Goal: Task Accomplishment & Management: Complete application form

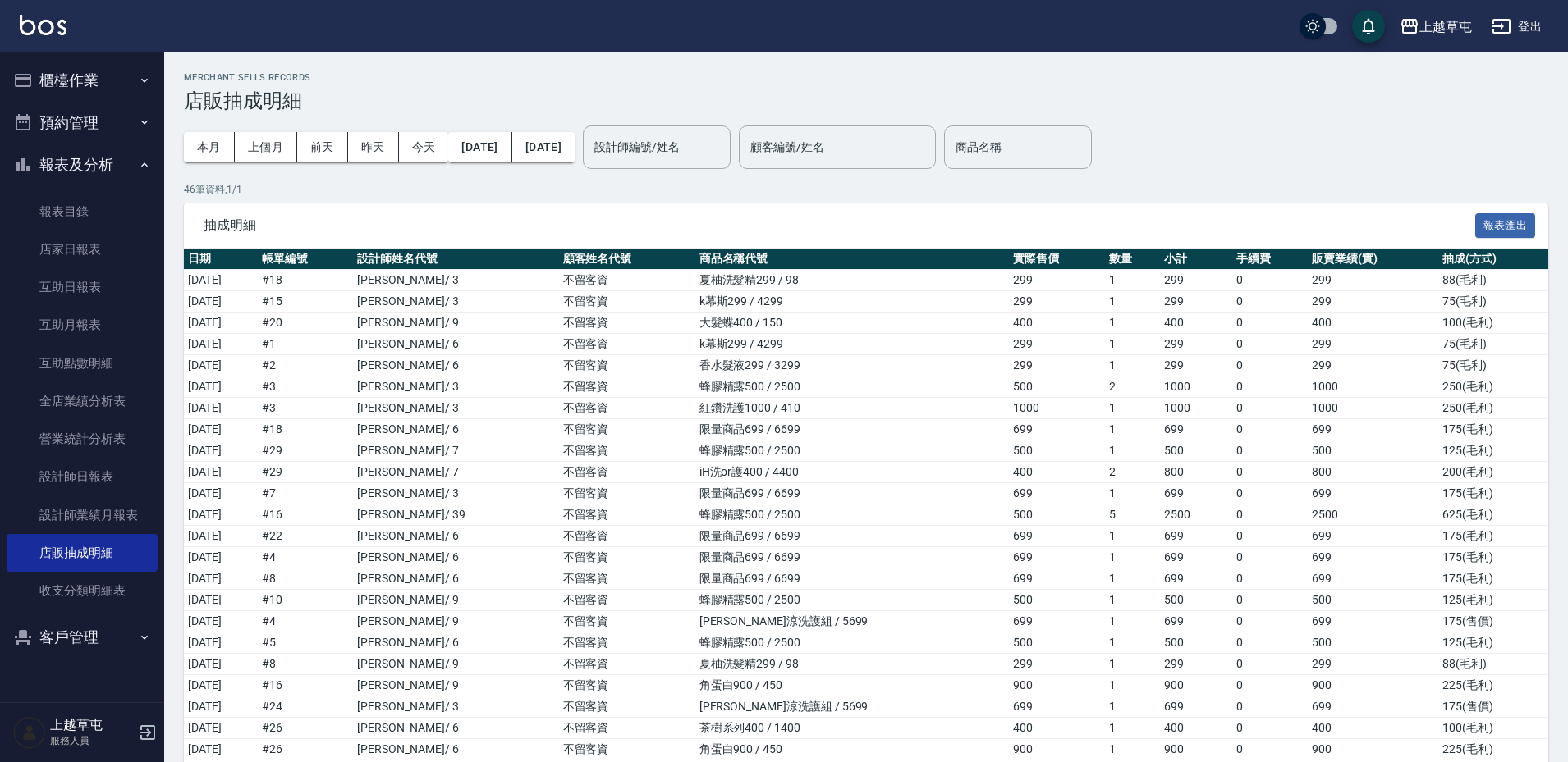
click at [79, 85] on button "櫃檯作業" at bounding box center [82, 80] width 151 height 43
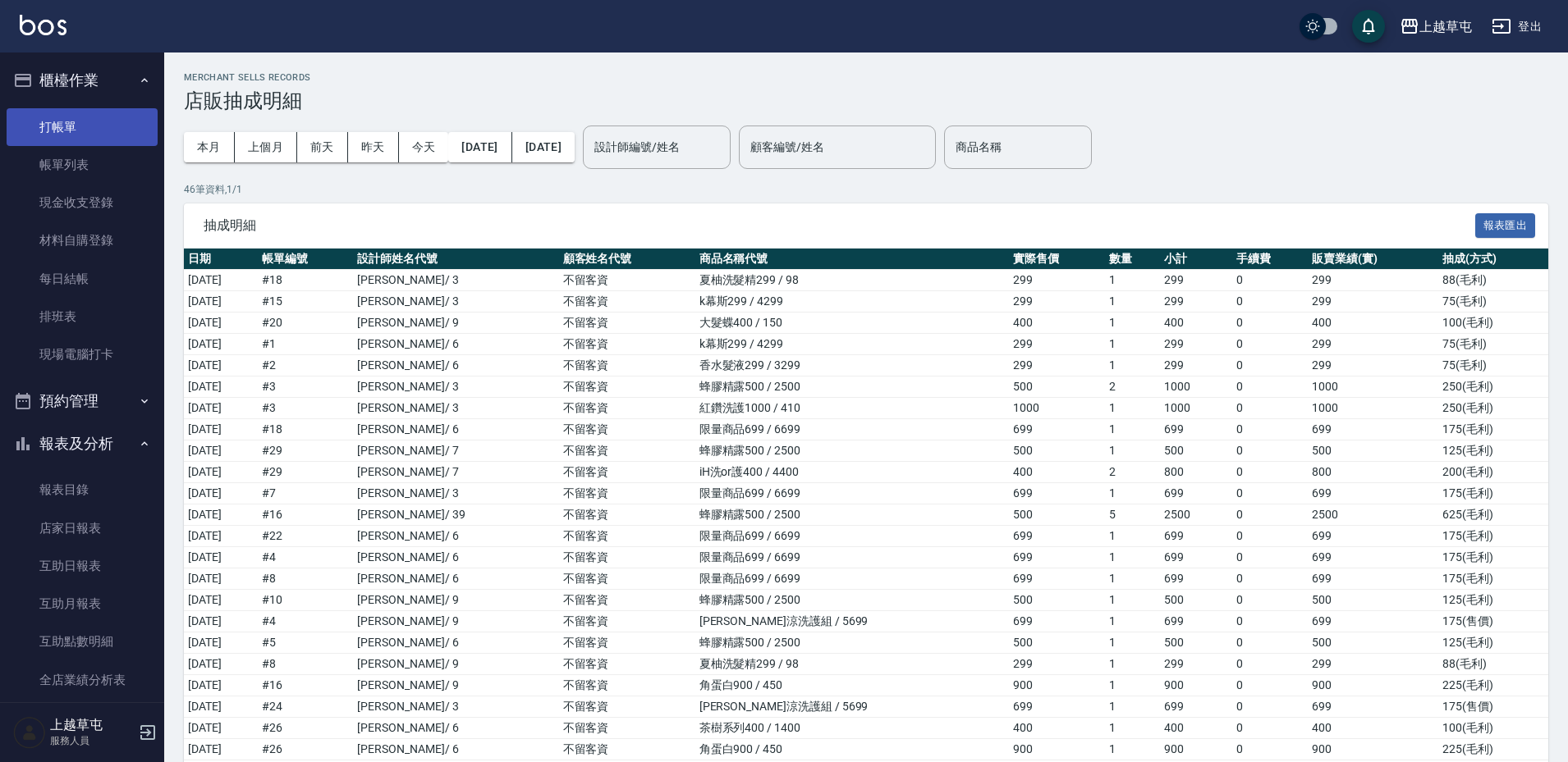
click at [85, 124] on link "打帳單" at bounding box center [82, 127] width 151 height 38
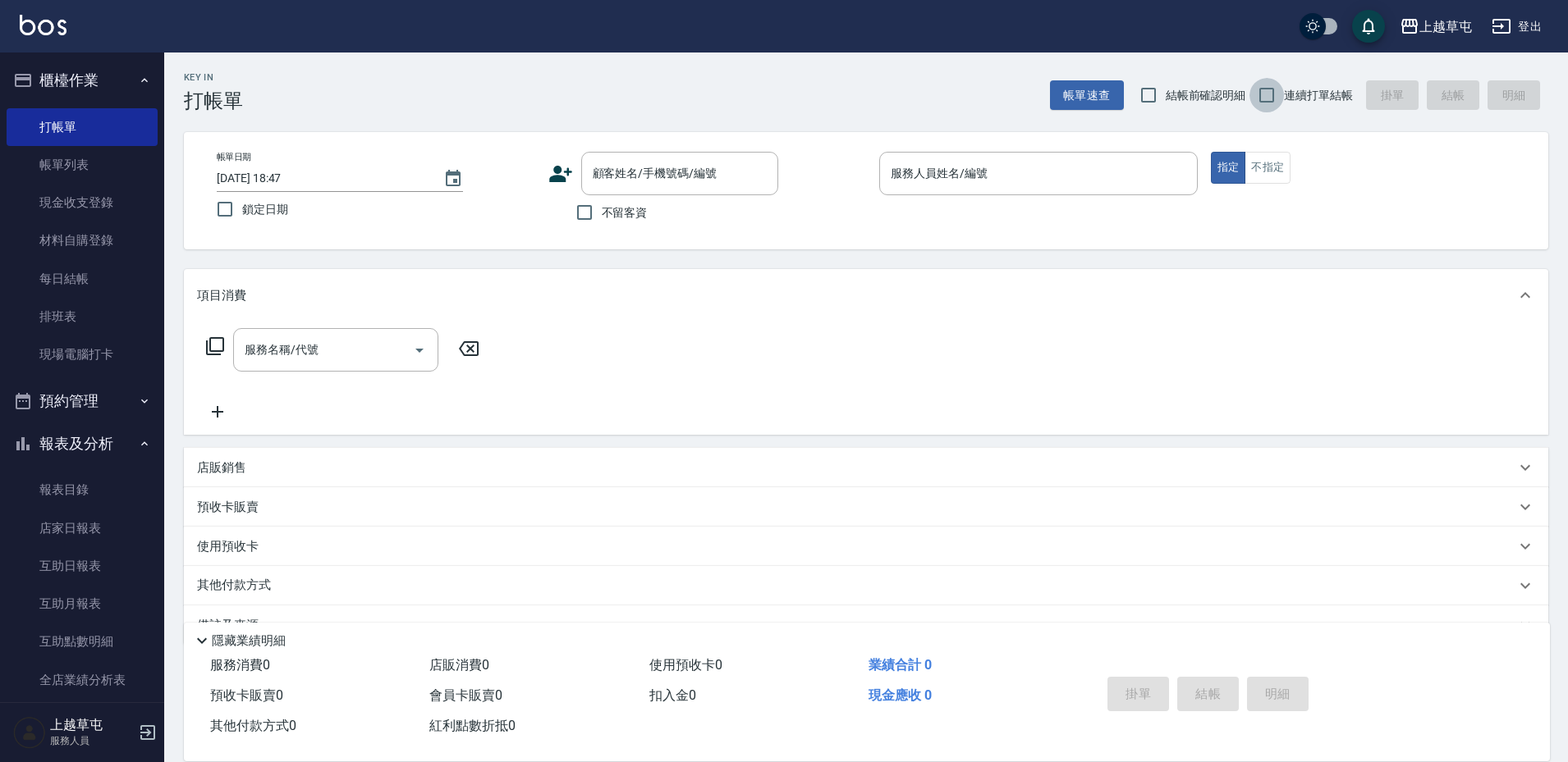
click at [1264, 94] on input "連續打單結帳" at bounding box center [1266, 95] width 35 height 35
checkbox input "true"
drag, startPoint x: 587, startPoint y: 210, endPoint x: 625, endPoint y: 206, distance: 38.2
click at [588, 209] on input "不留客資" at bounding box center [585, 212] width 35 height 35
checkbox input "true"
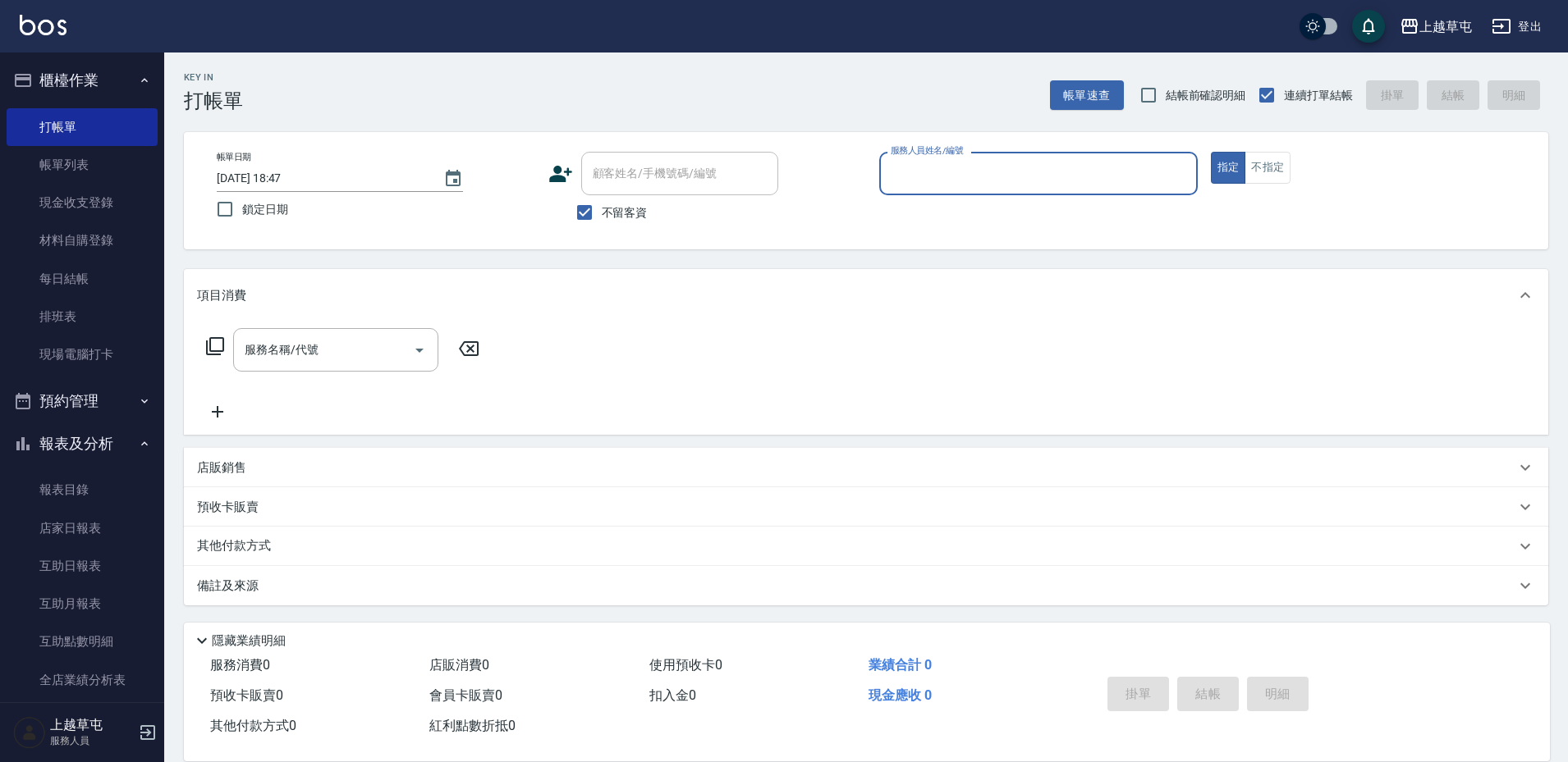
click at [987, 163] on input "服務人員姓名/編號" at bounding box center [1038, 174] width 304 height 29
type input "[PERSON_NAME]3"
type button "true"
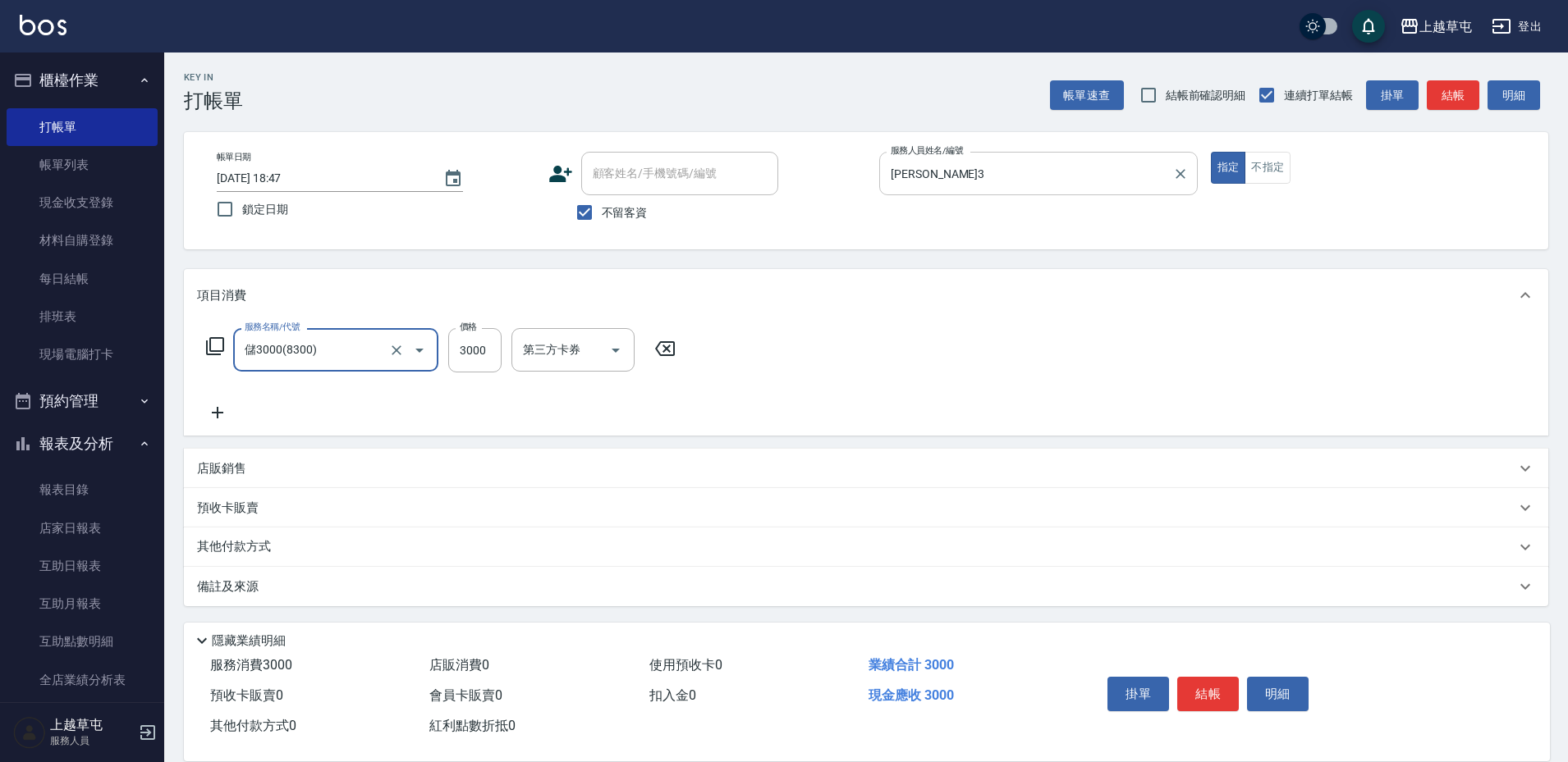
type input "儲3000(8300)"
type input "2000"
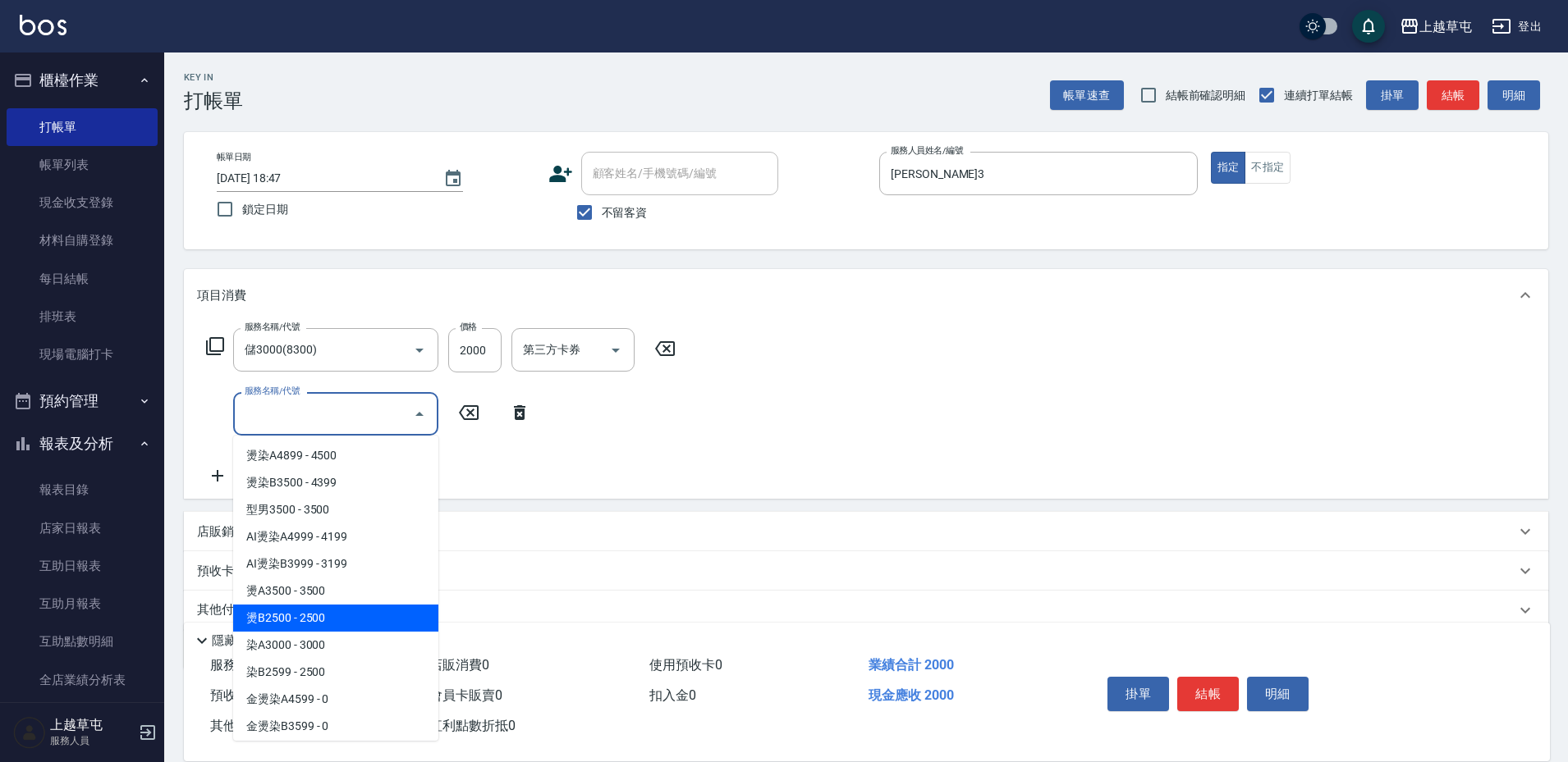
type input "燙B2500(32)"
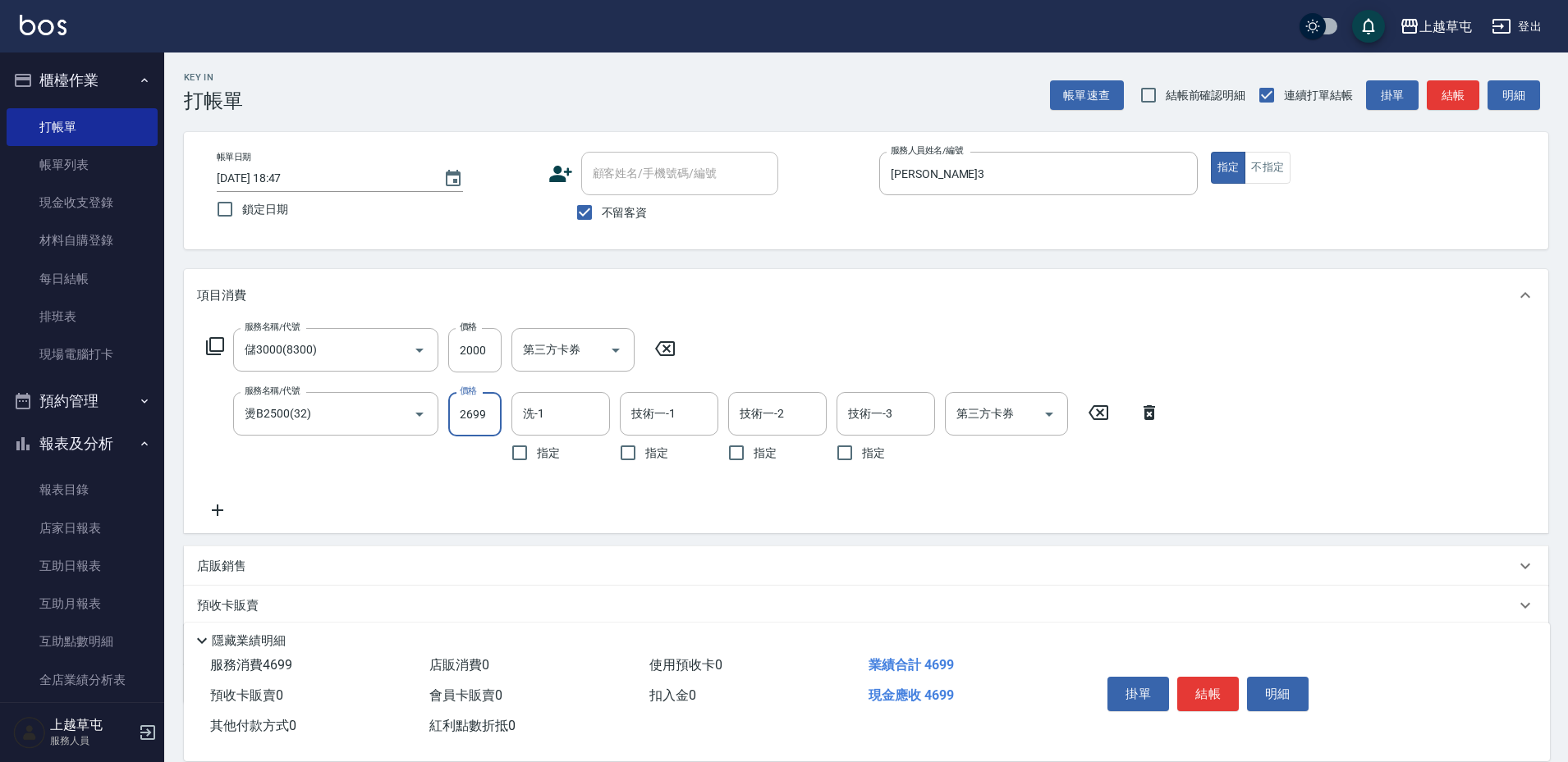
type input "2699"
type input "[PERSON_NAME]-35"
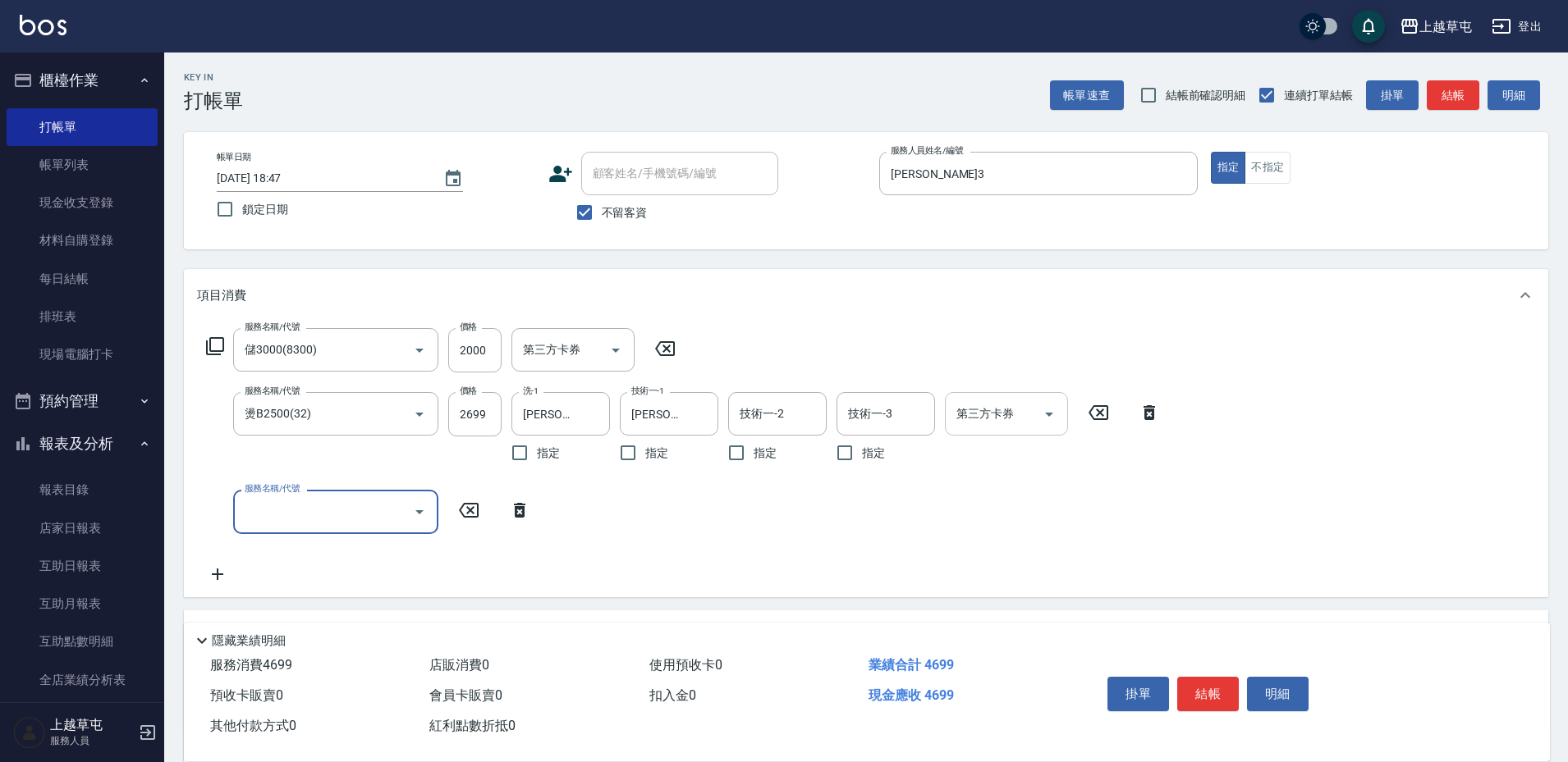
click at [1014, 414] on input "第三方卡券" at bounding box center [994, 414] width 83 height 29
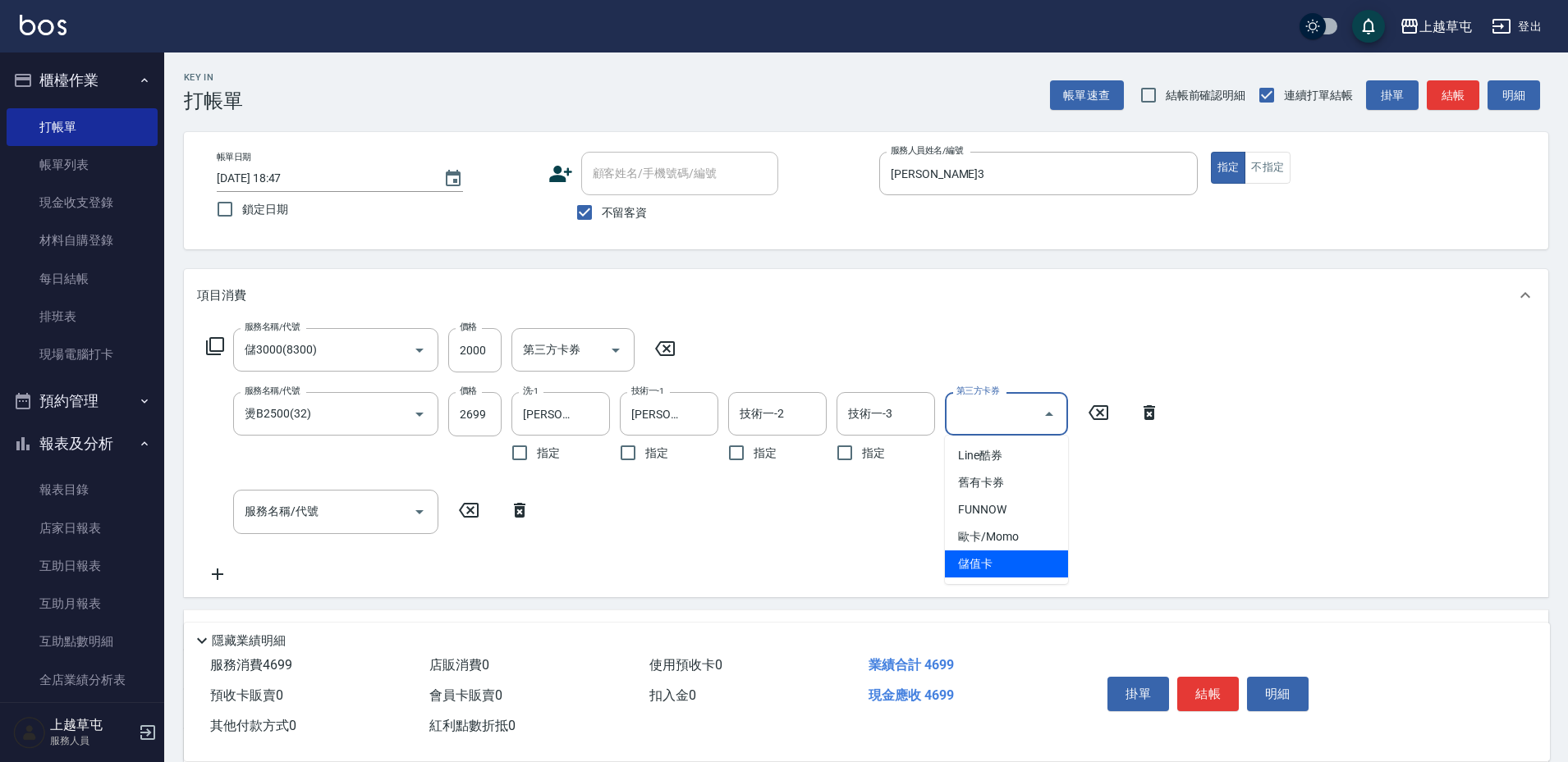
click at [964, 564] on span "儲值卡" at bounding box center [1006, 564] width 123 height 27
type input "儲值卡"
click at [1107, 555] on div "服務名稱/代號 儲3000(8300) 服務名稱/代號 價格 2000 價格 第三方卡券 第三方卡券 服務名稱/代號 燙B2500(32) 服務名稱/代號 價…" at bounding box center [683, 456] width 973 height 255
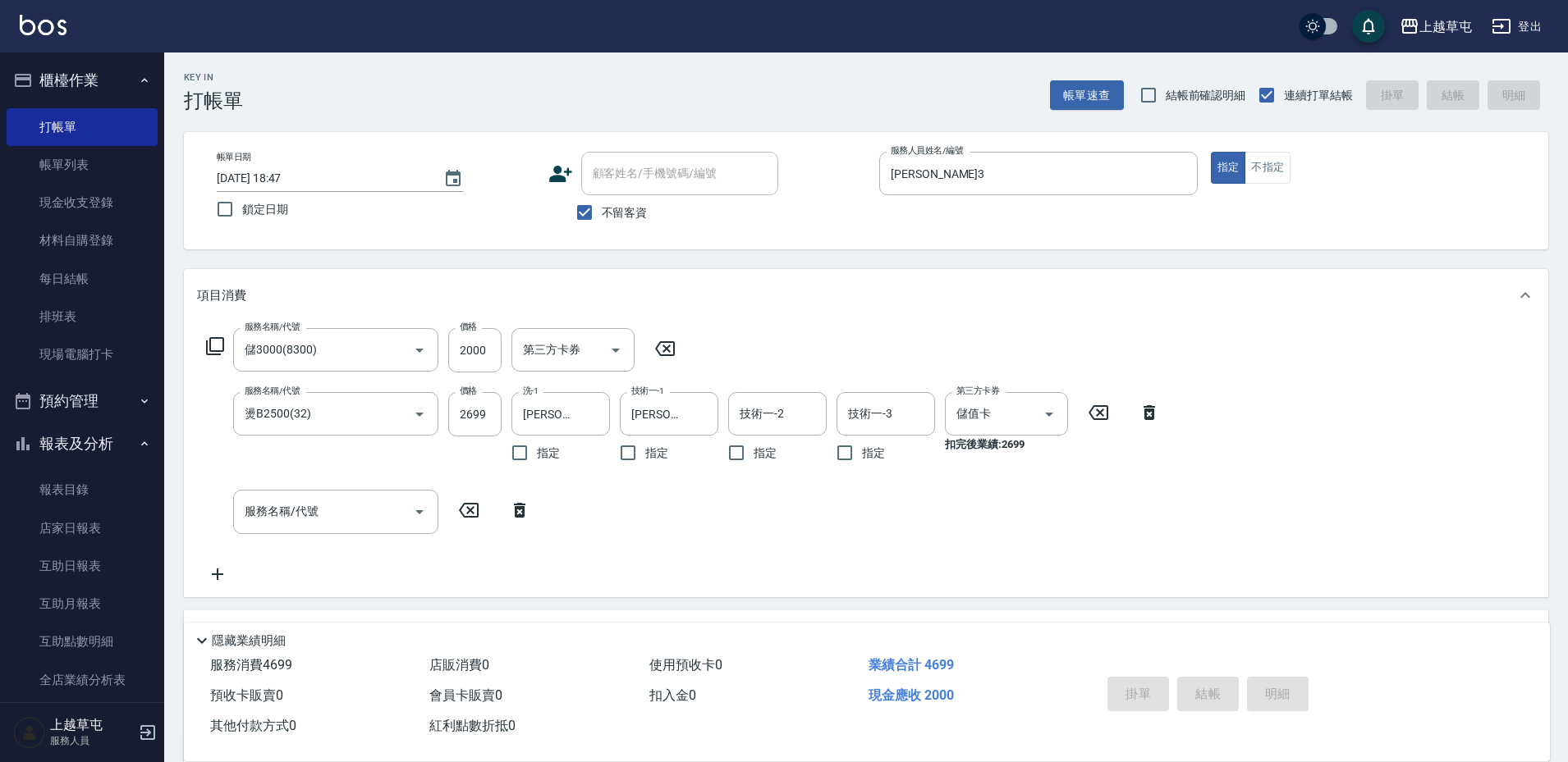
type input "[DATE] 18:48"
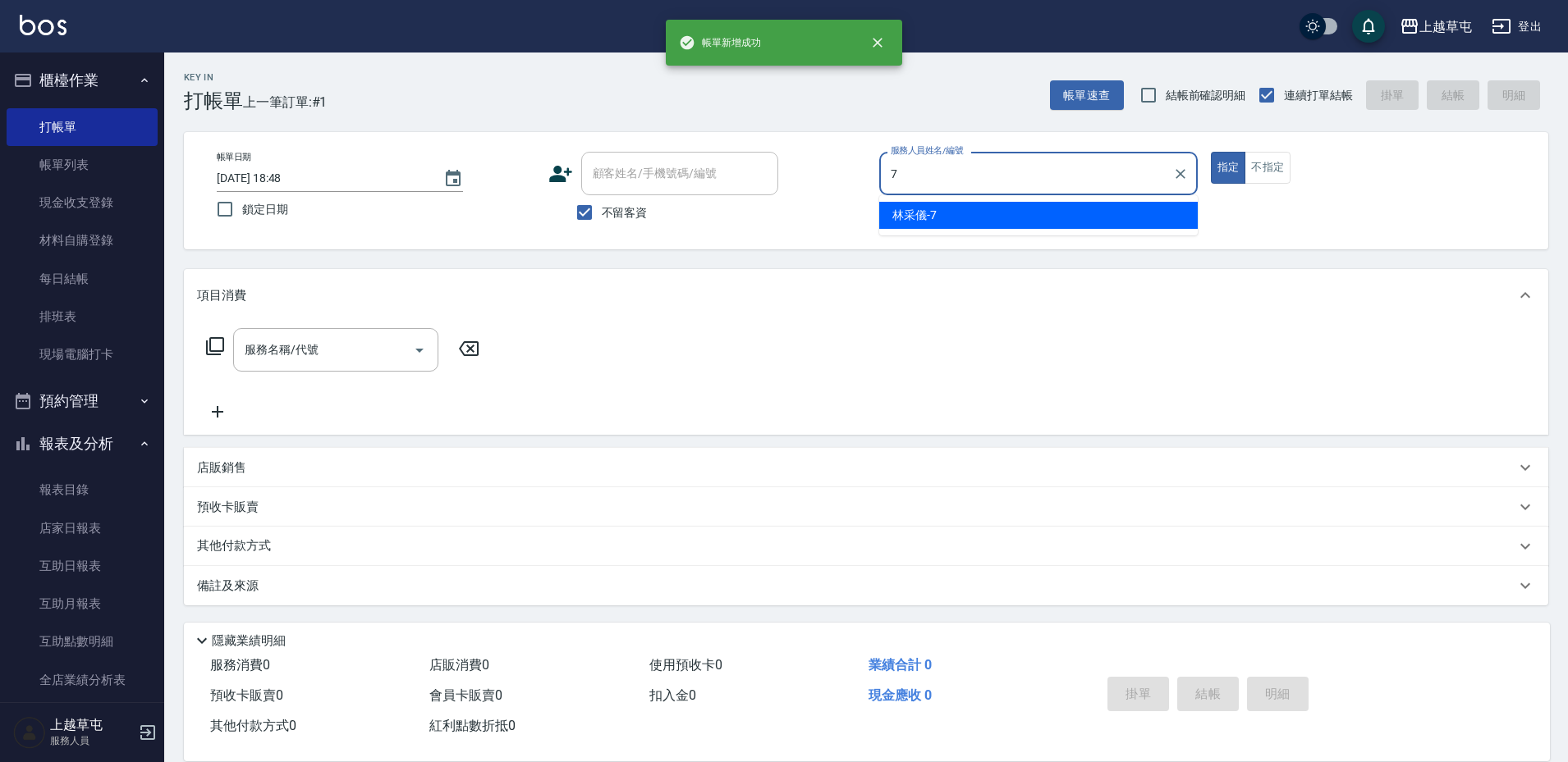
type input "[PERSON_NAME]-7"
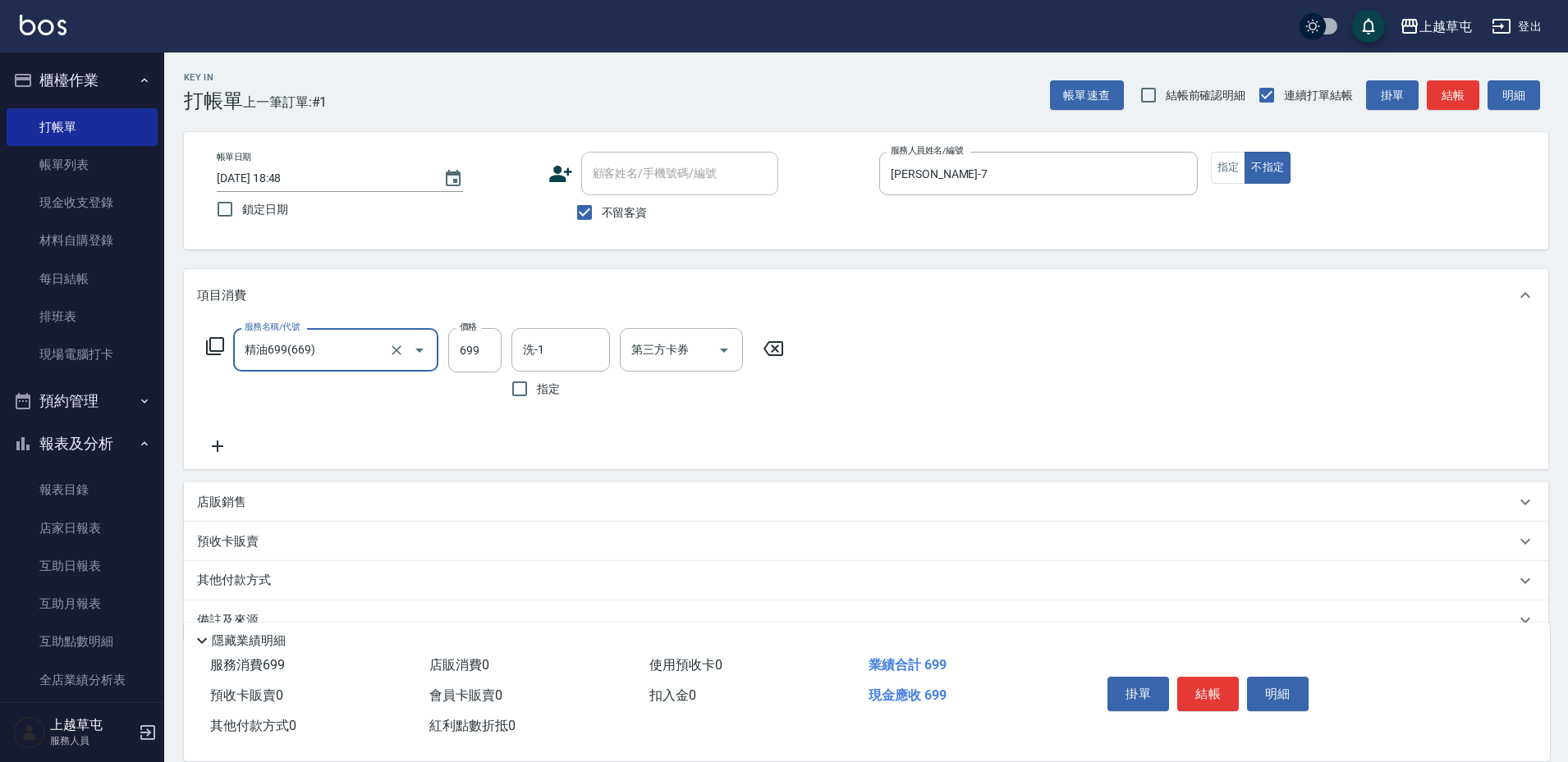
type input "精油699(669)"
type input "[PERSON_NAME]-25"
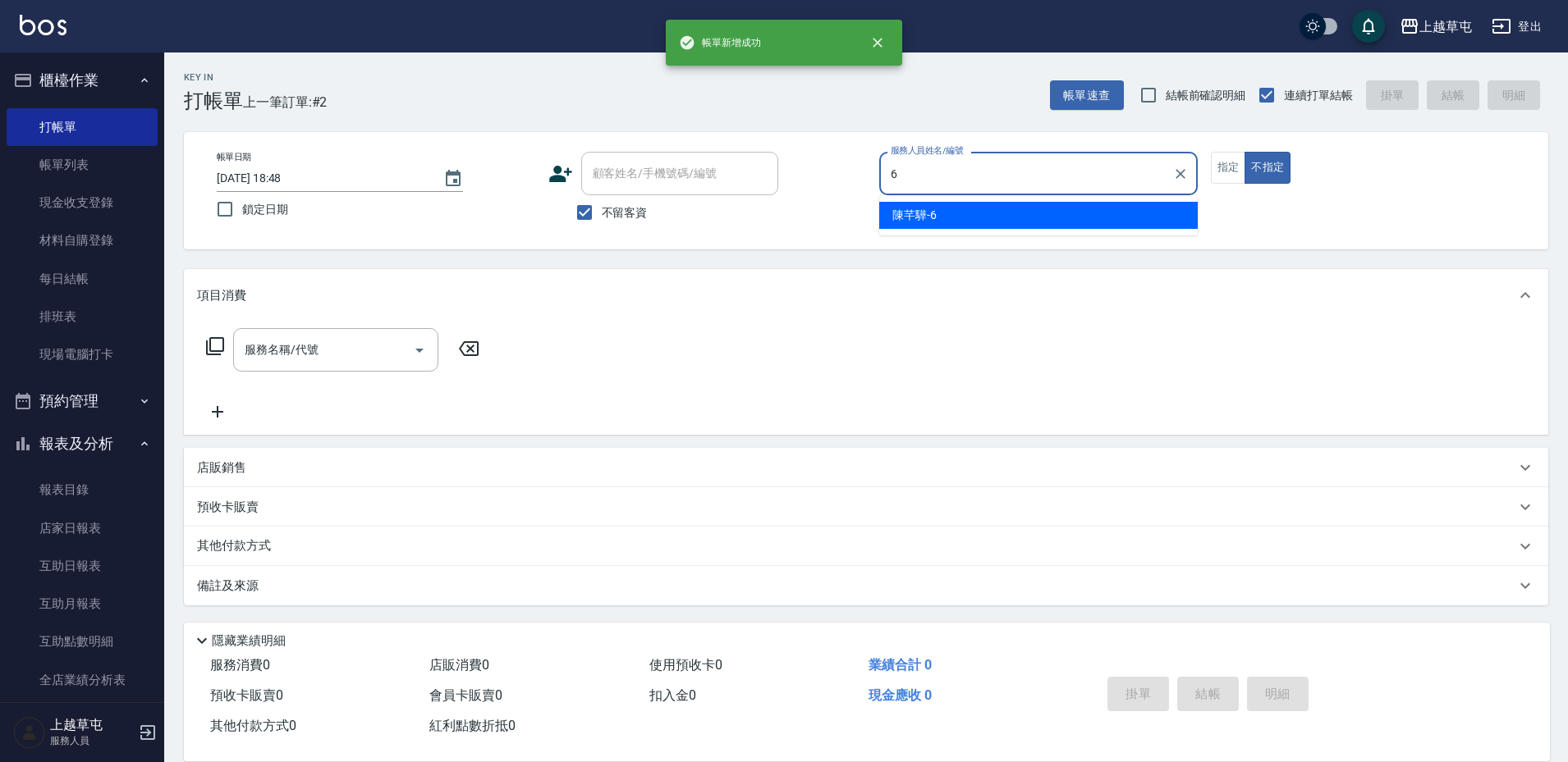
type input "[PERSON_NAME]-6"
type button "false"
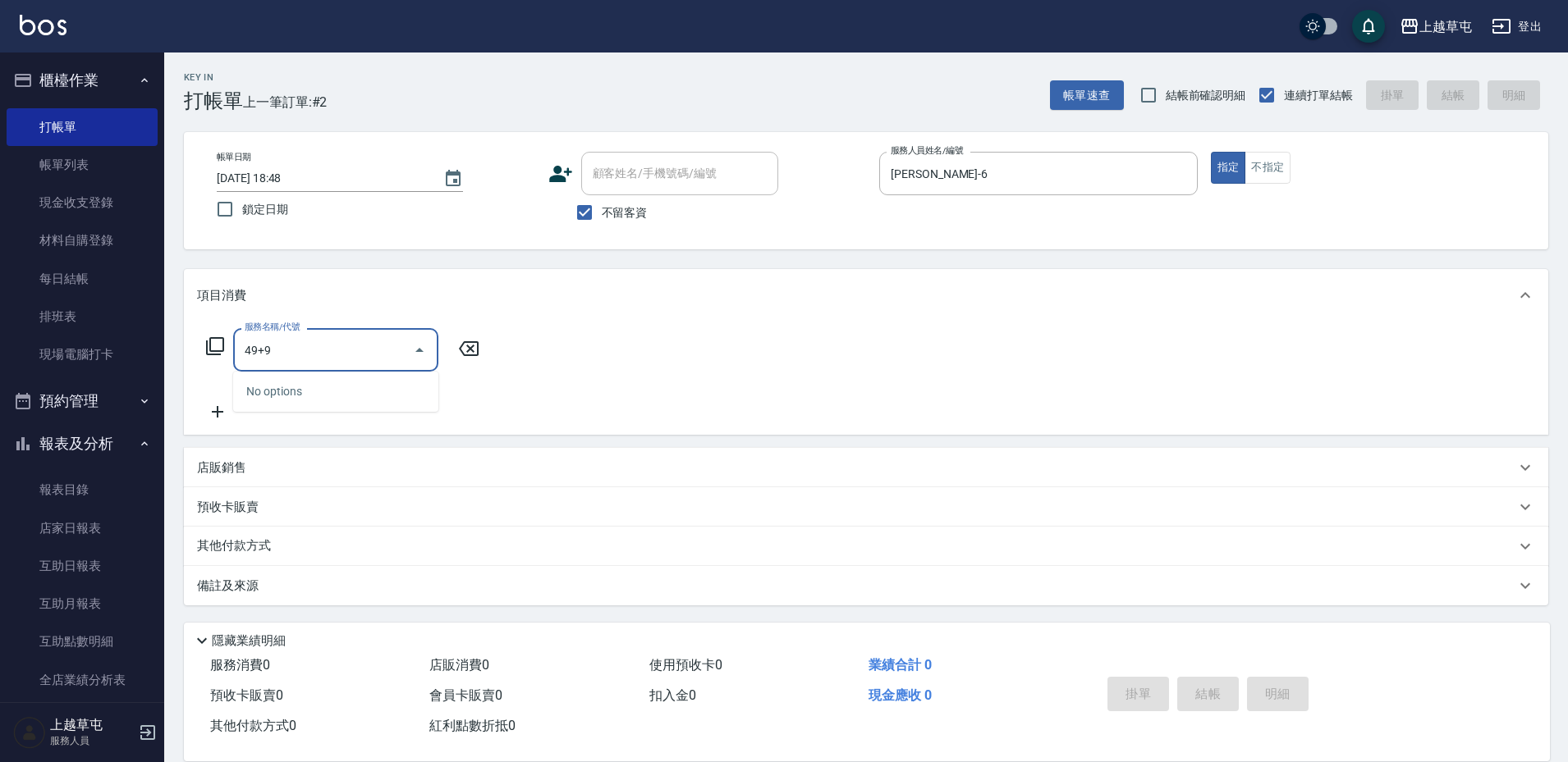
type input "49+9"
click at [353, 358] on input "服務名稱/代號" at bounding box center [323, 350] width 166 height 29
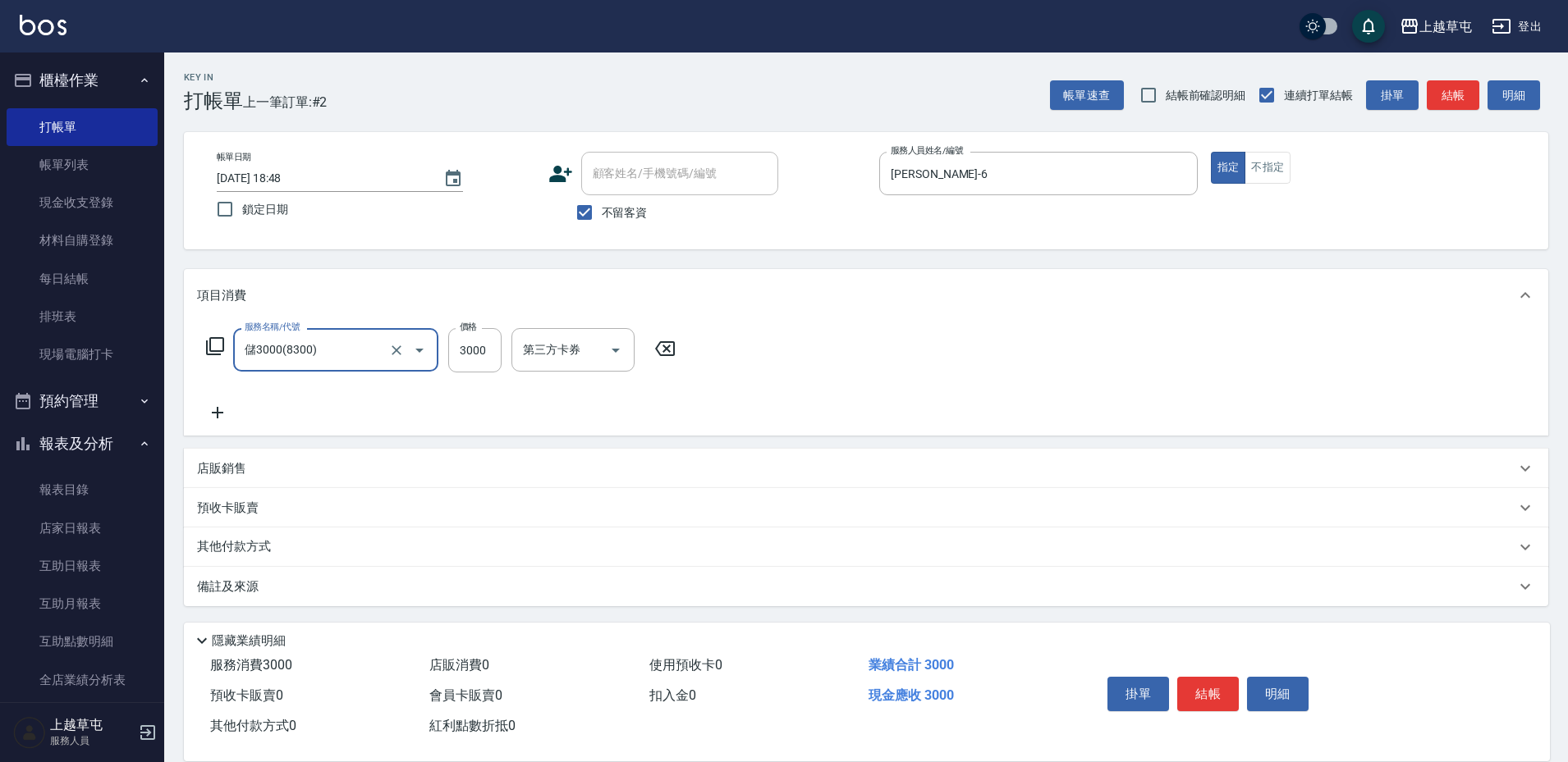
type input "儲3000(8300)"
type input "1000"
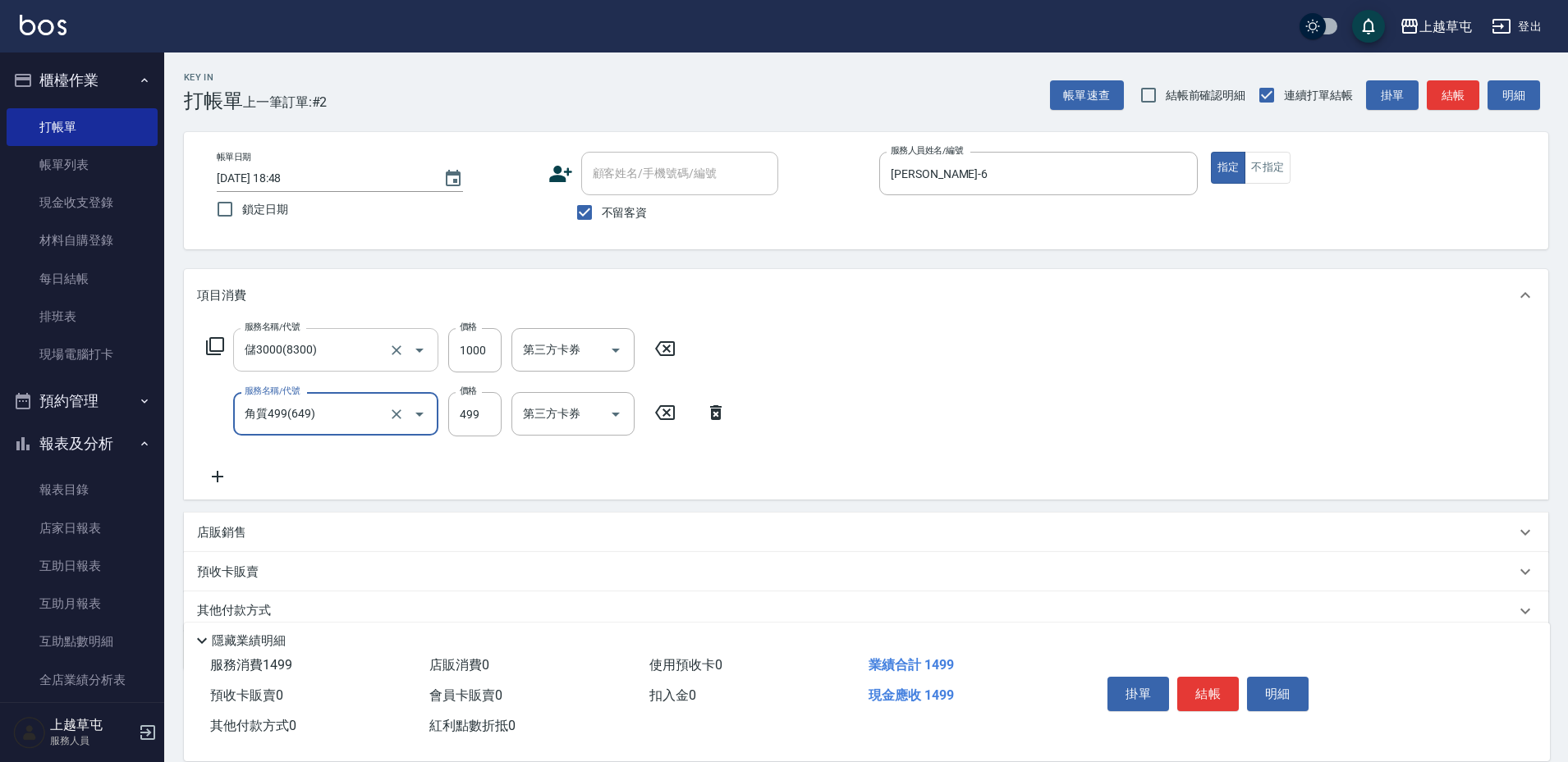
type input "角質499(649)"
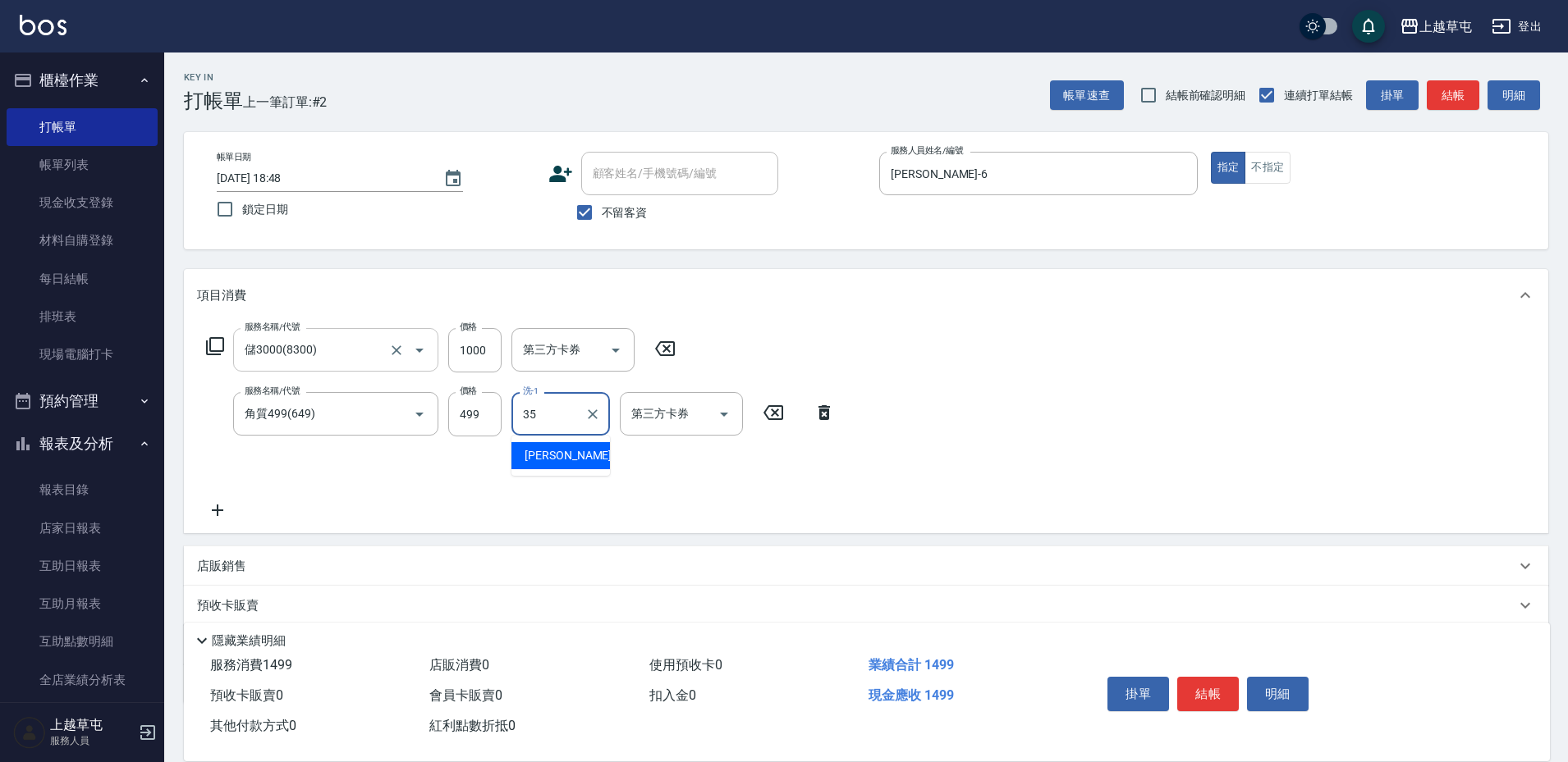
type input "[PERSON_NAME]-35"
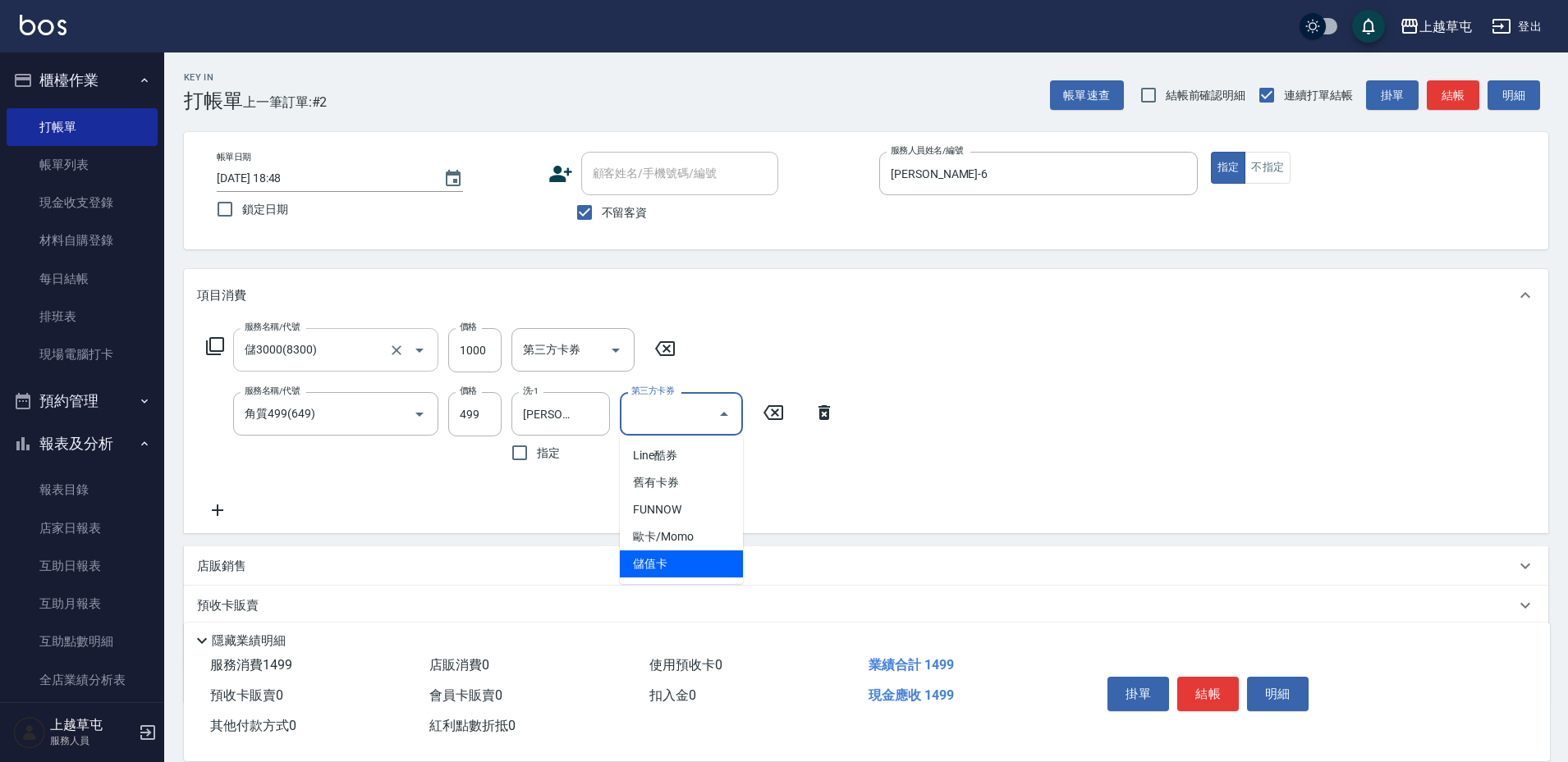
type input "儲值卡"
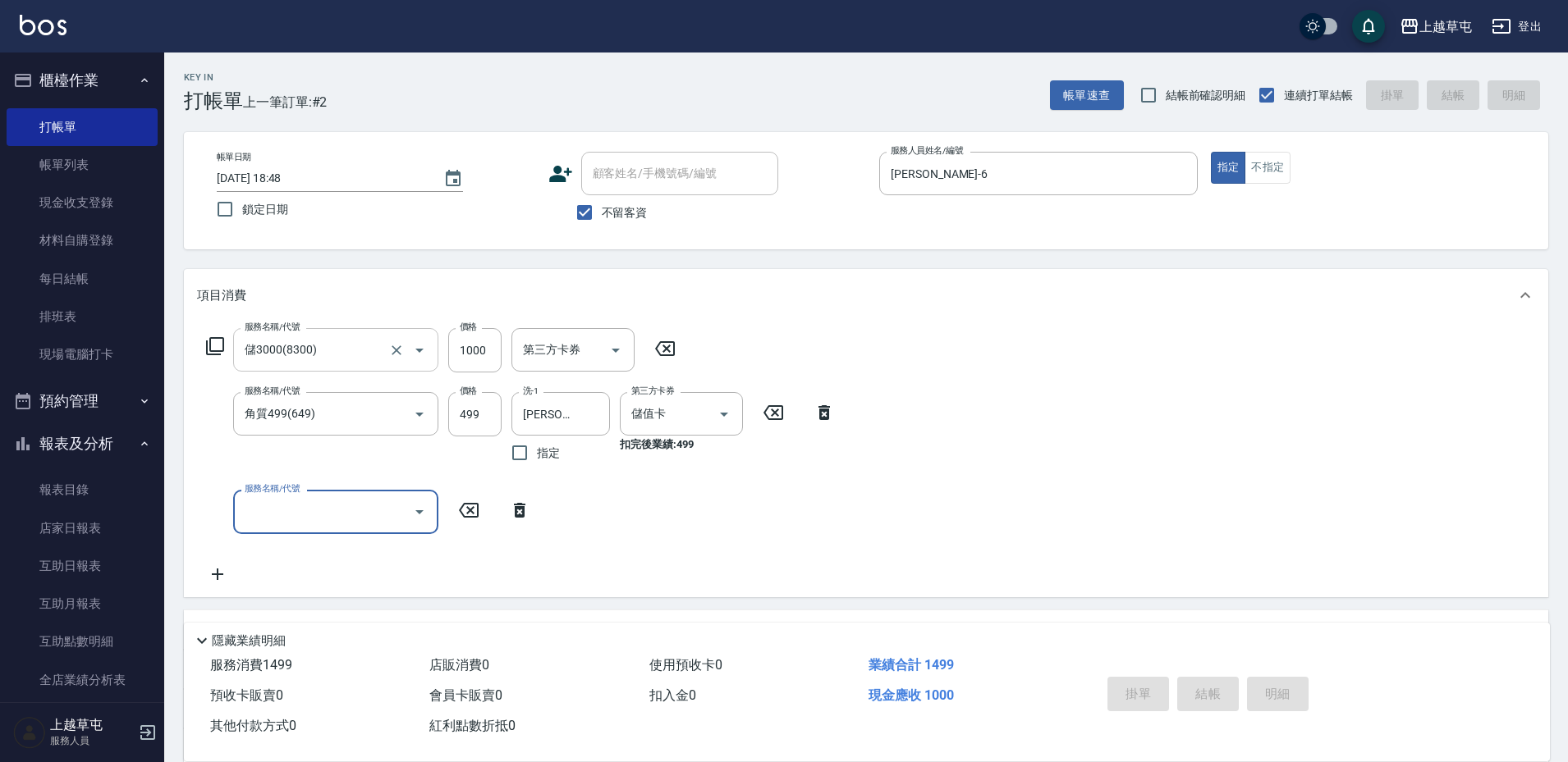
type input "[DATE] 18:49"
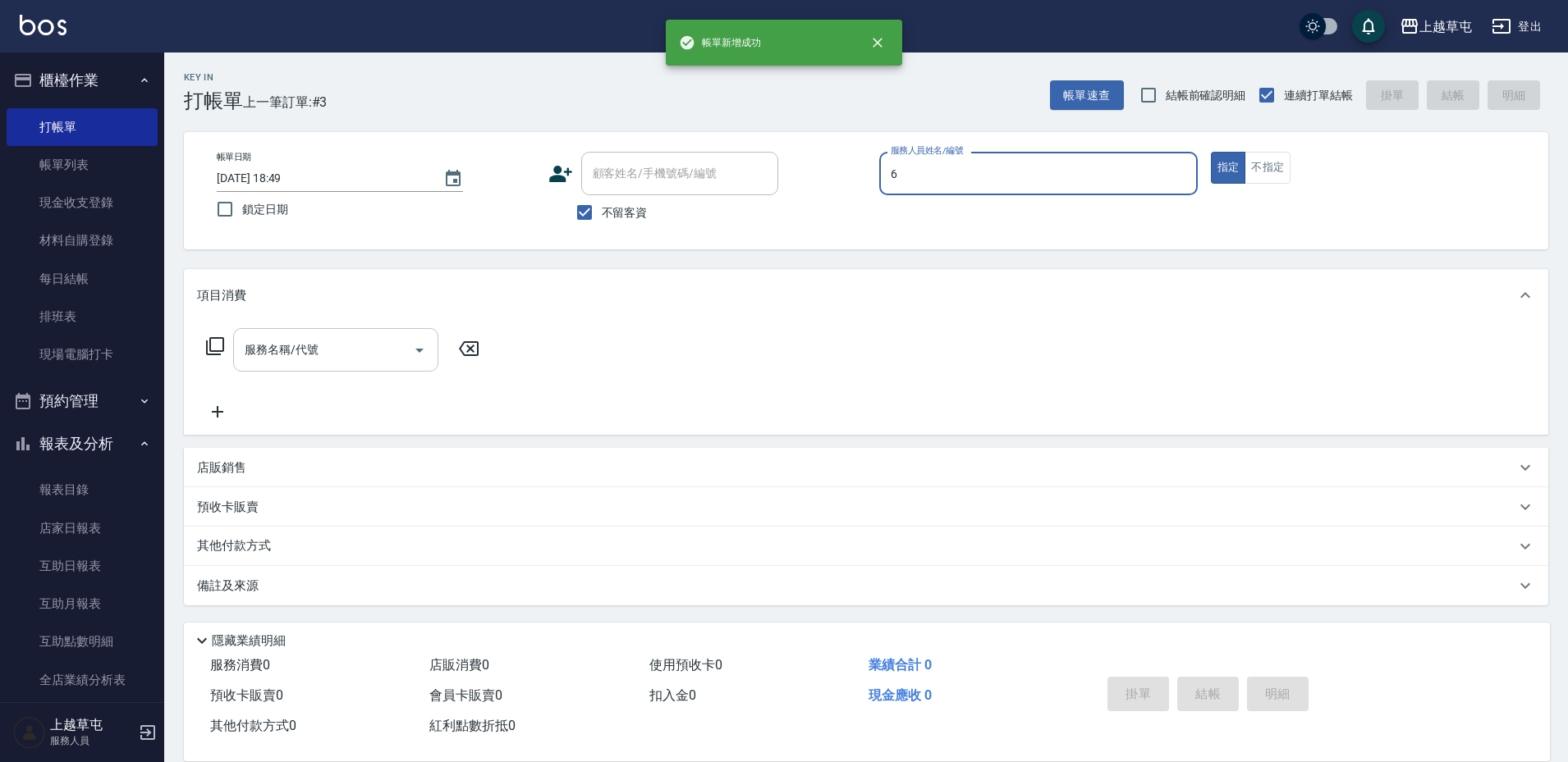
type input "[PERSON_NAME]-6"
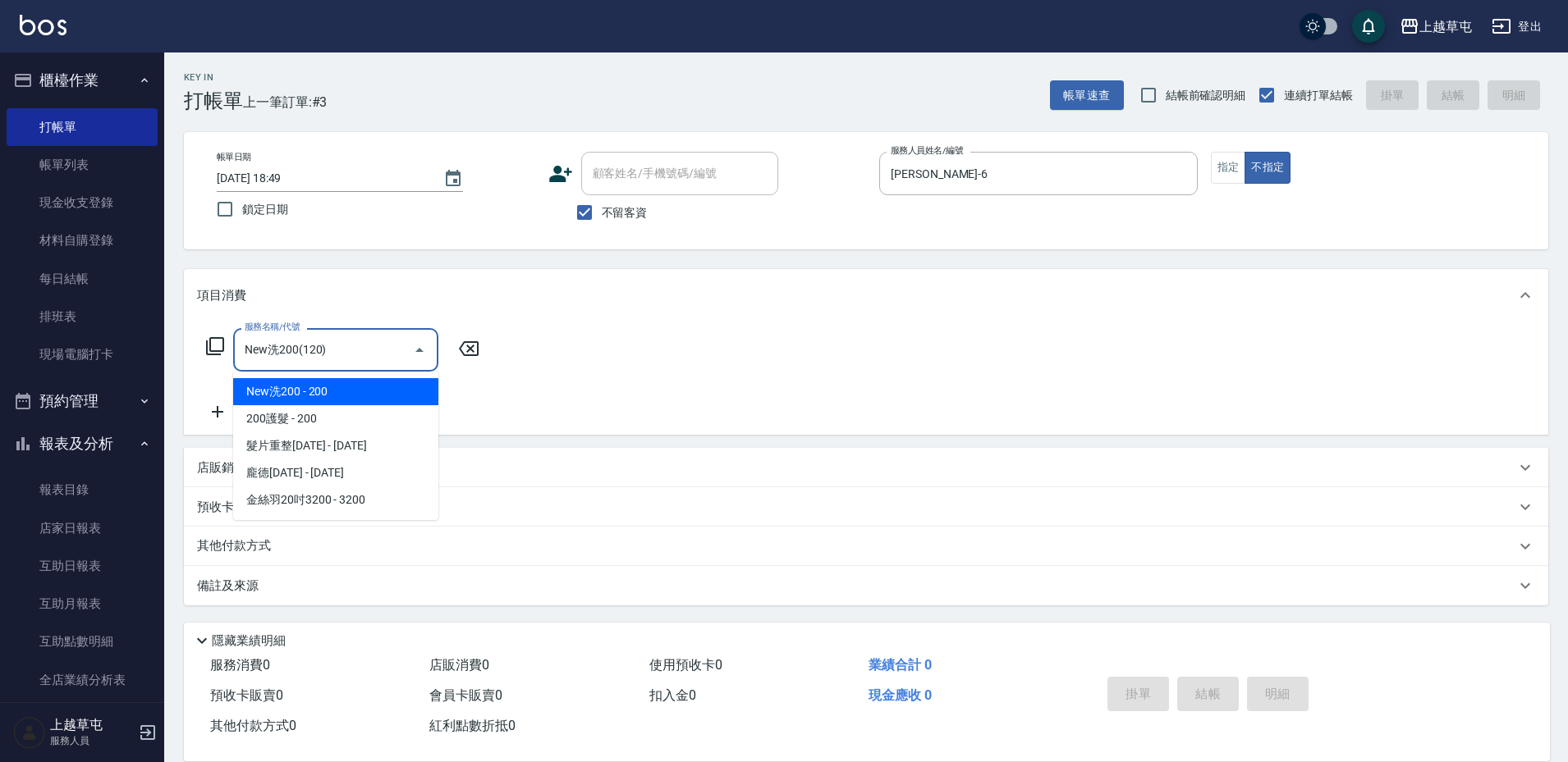
type input "New洗200(120)"
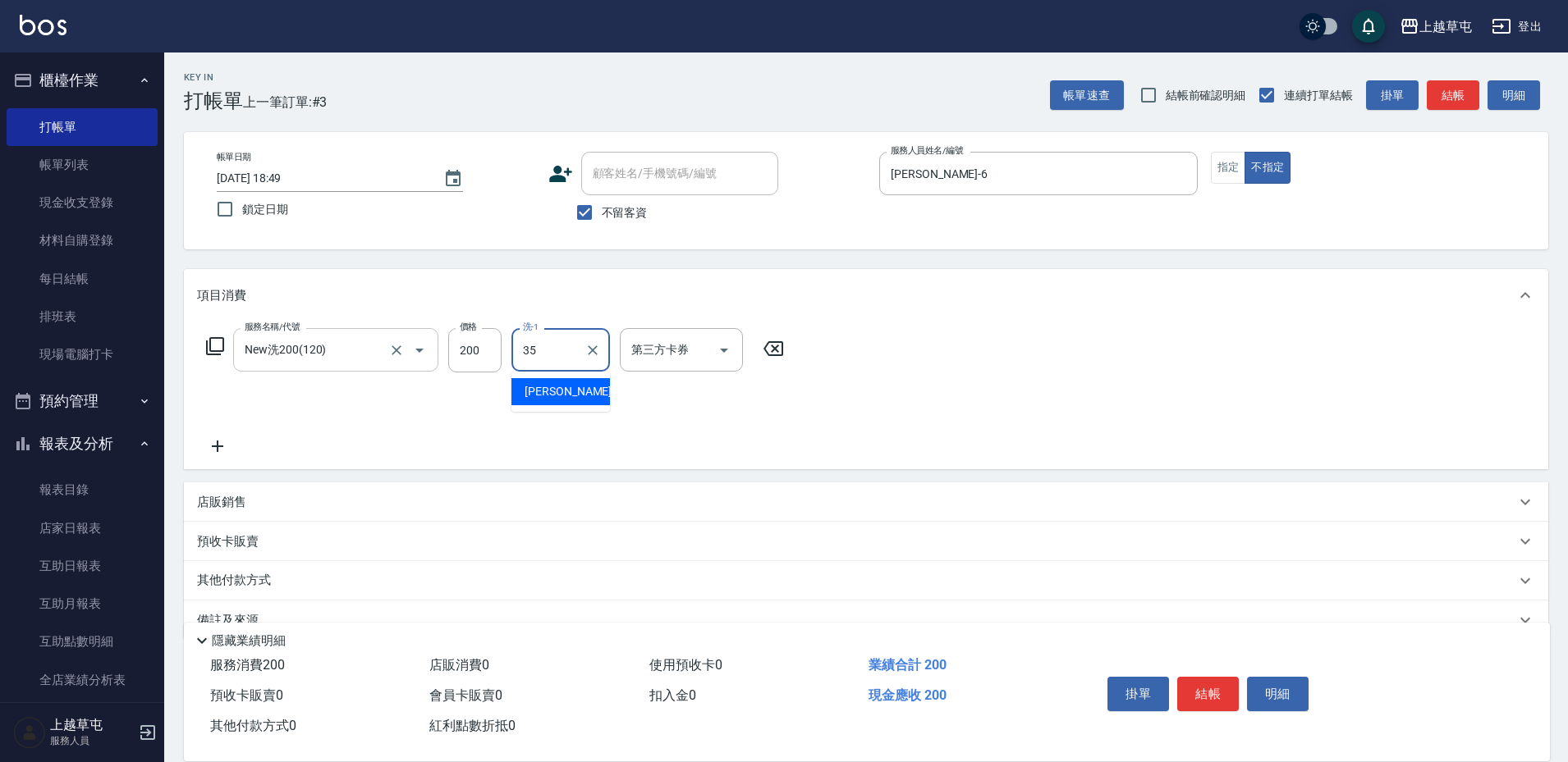
type input "[PERSON_NAME]-35"
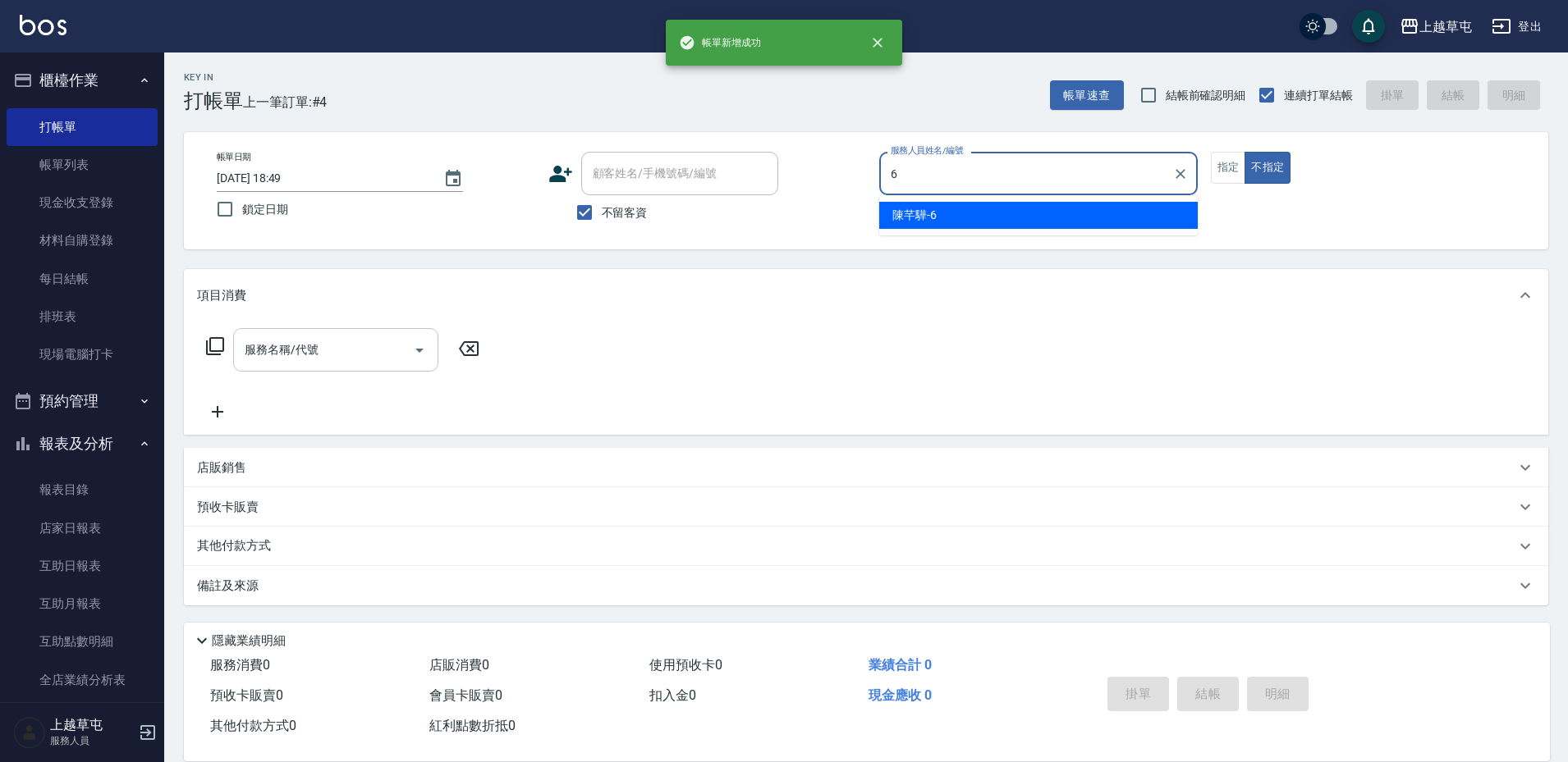
type input "[PERSON_NAME]-6"
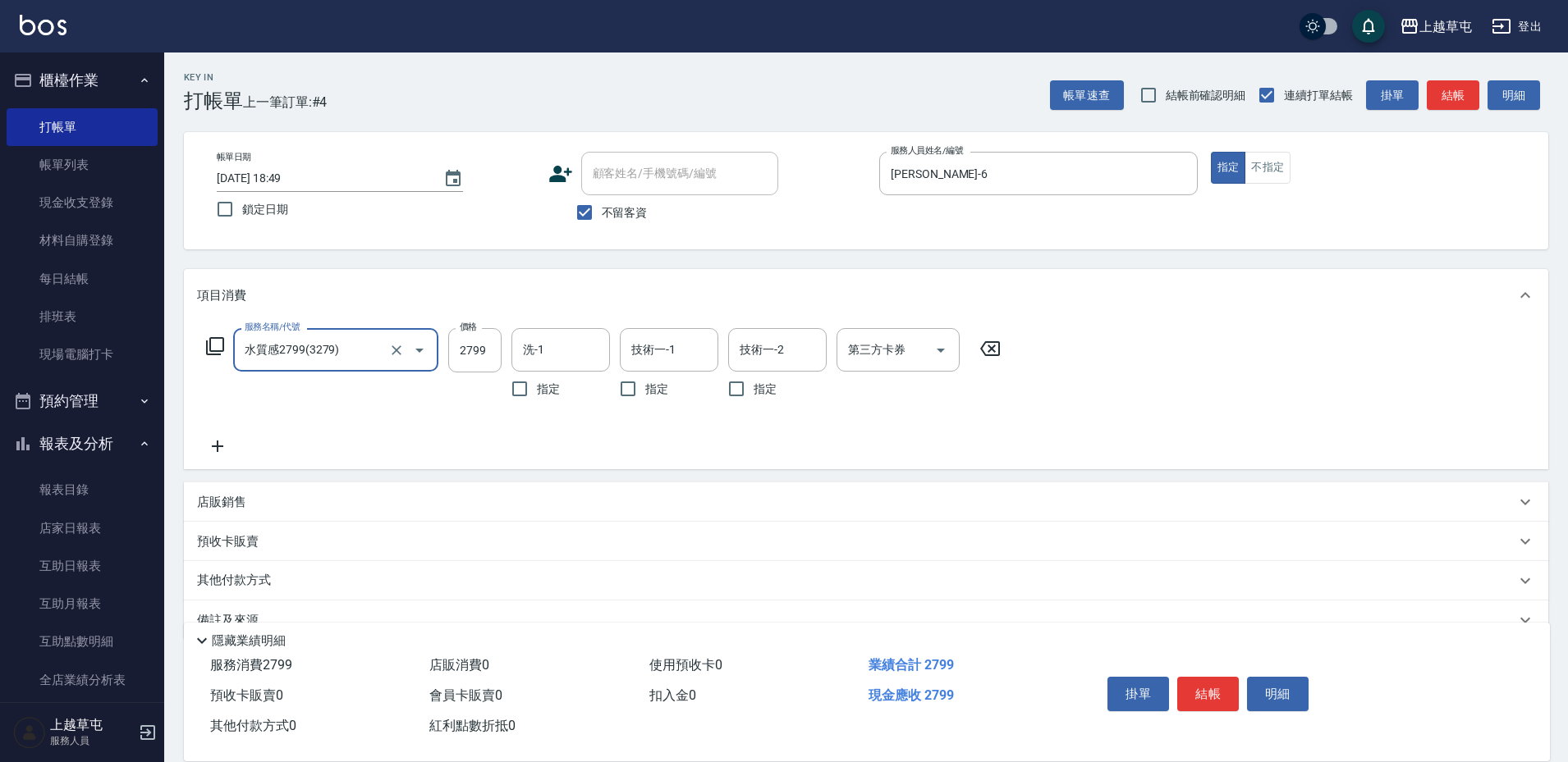
type input "水質感2799(3279)"
type input "[PERSON_NAME]-25"
type input "245"
click at [695, 344] on input "技術一-1" at bounding box center [669, 350] width 83 height 29
type input "[PERSON_NAME]-25"
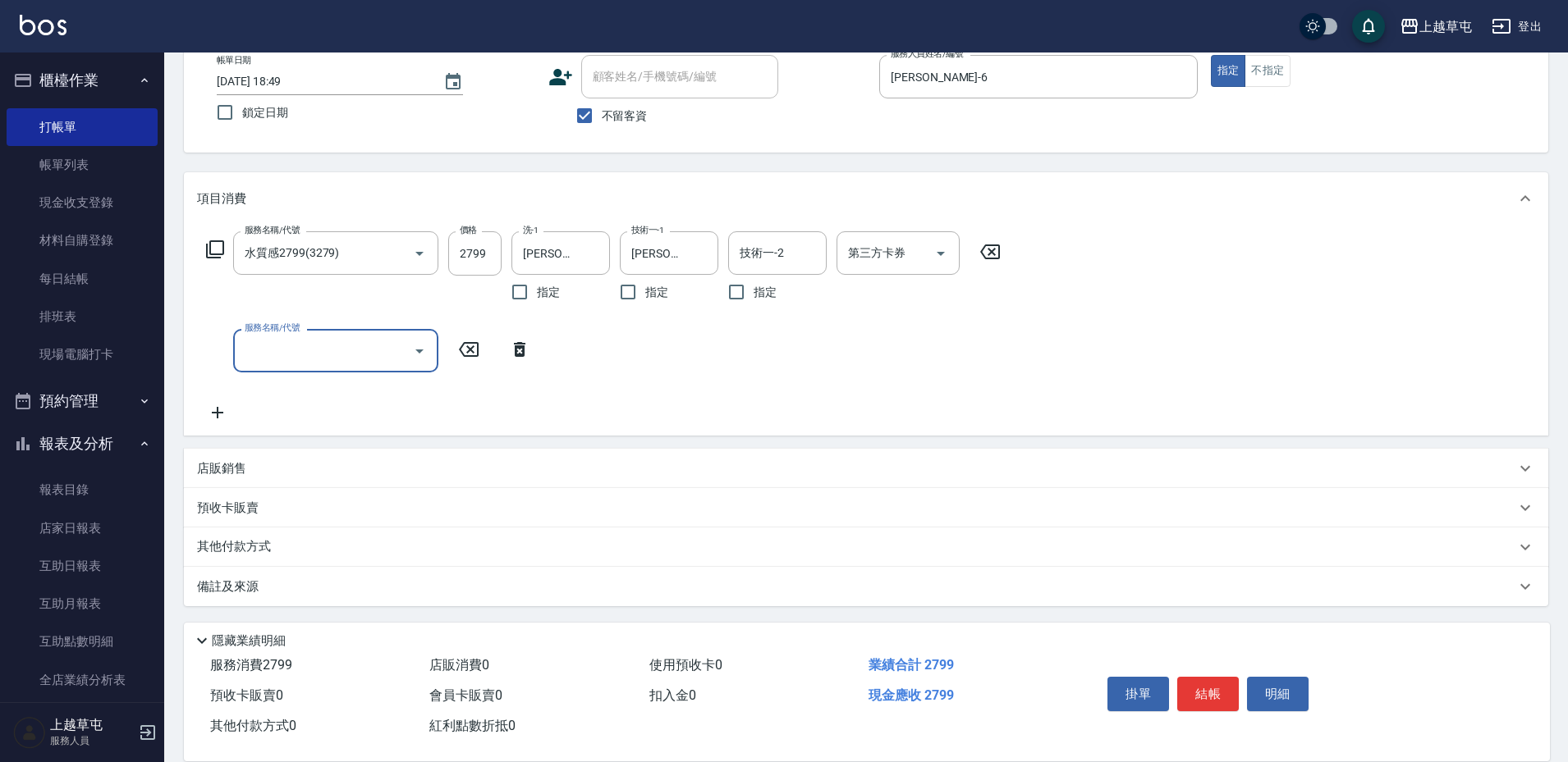
scroll to position [99, 0]
click at [219, 459] on p "店販銷售" at bounding box center [221, 467] width 49 height 17
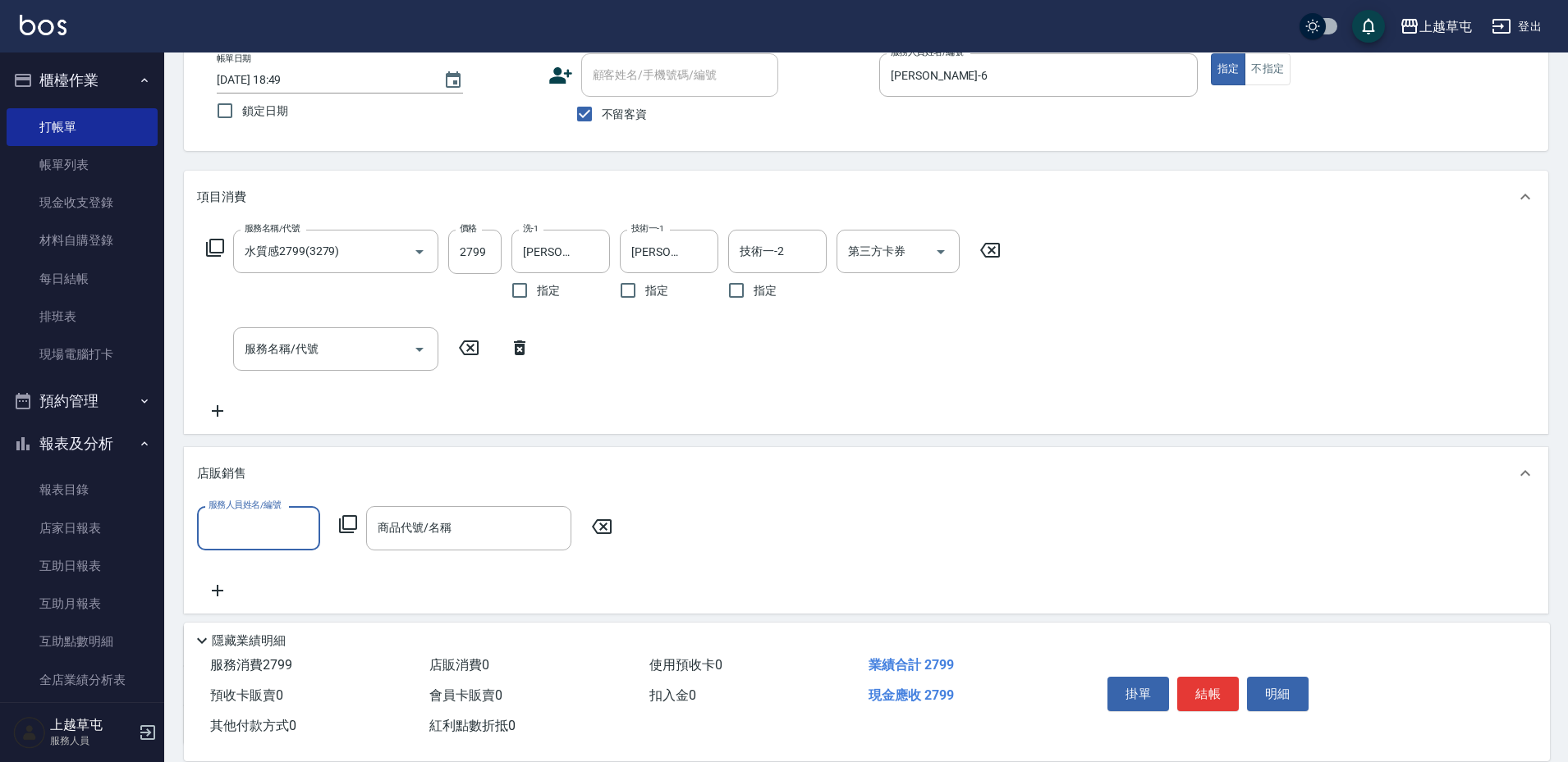
scroll to position [0, 0]
type input "[PERSON_NAME]-6"
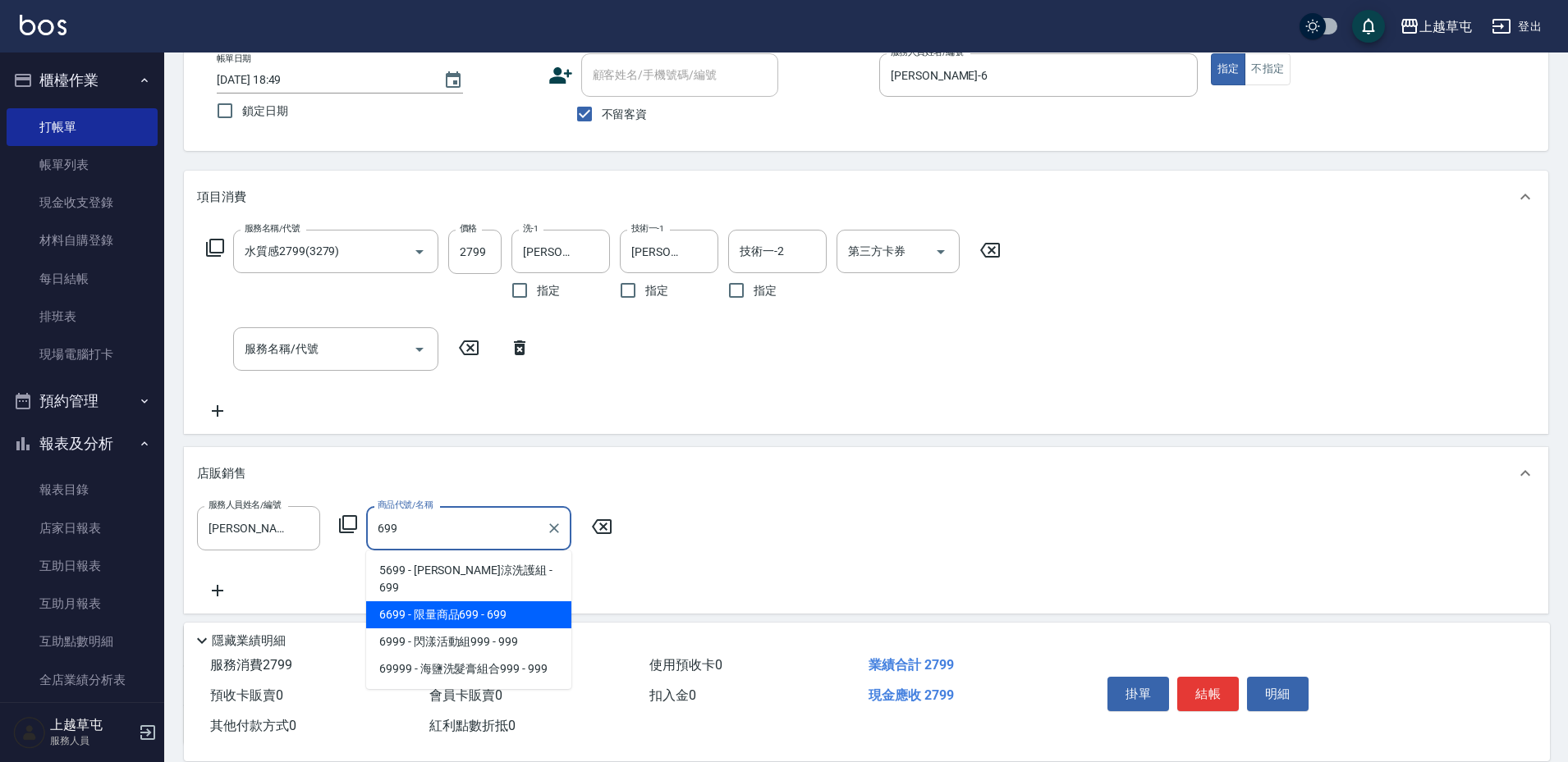
type input "限量商品699"
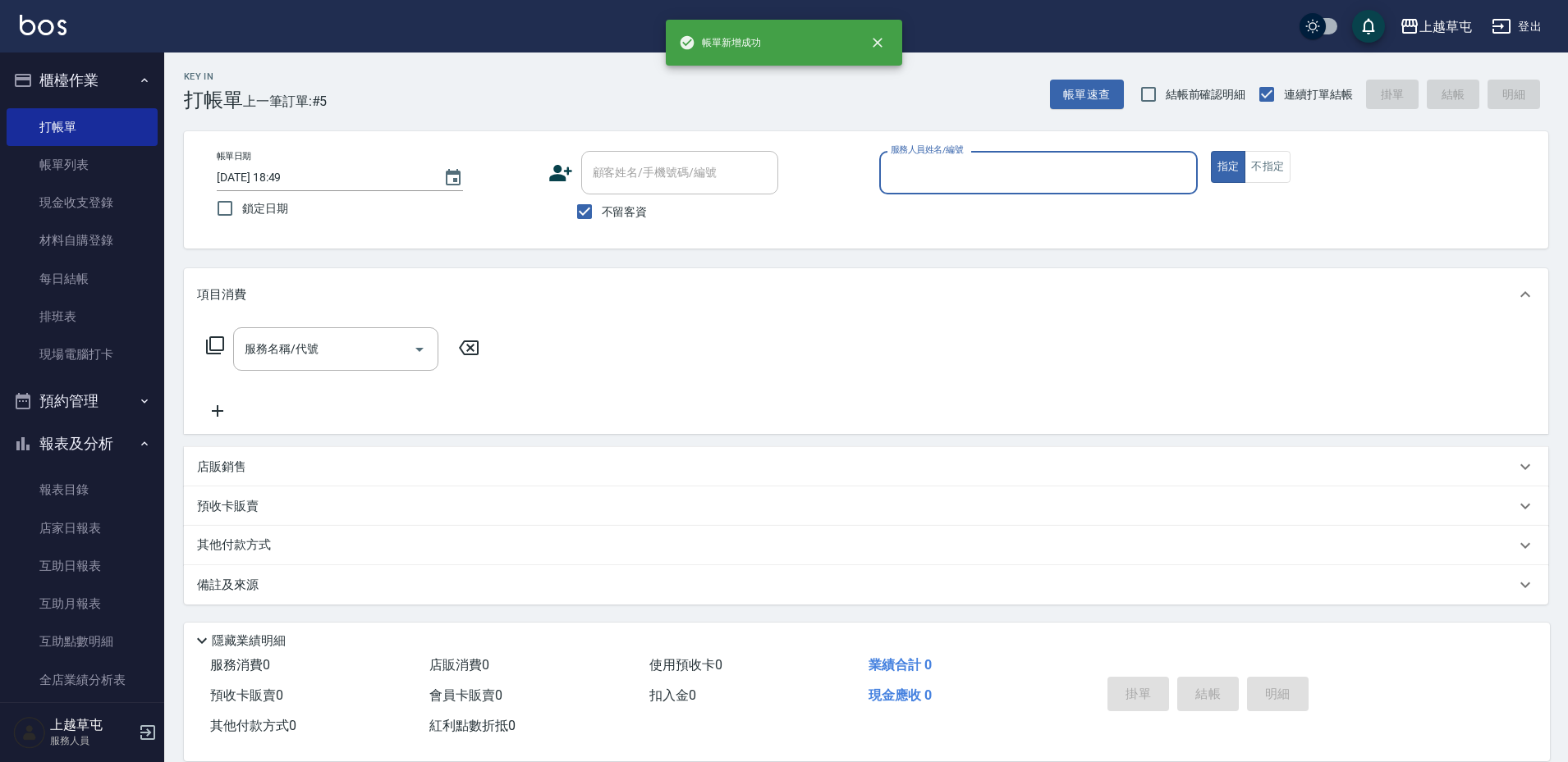
scroll to position [1, 0]
type input "[PERSON_NAME]-9"
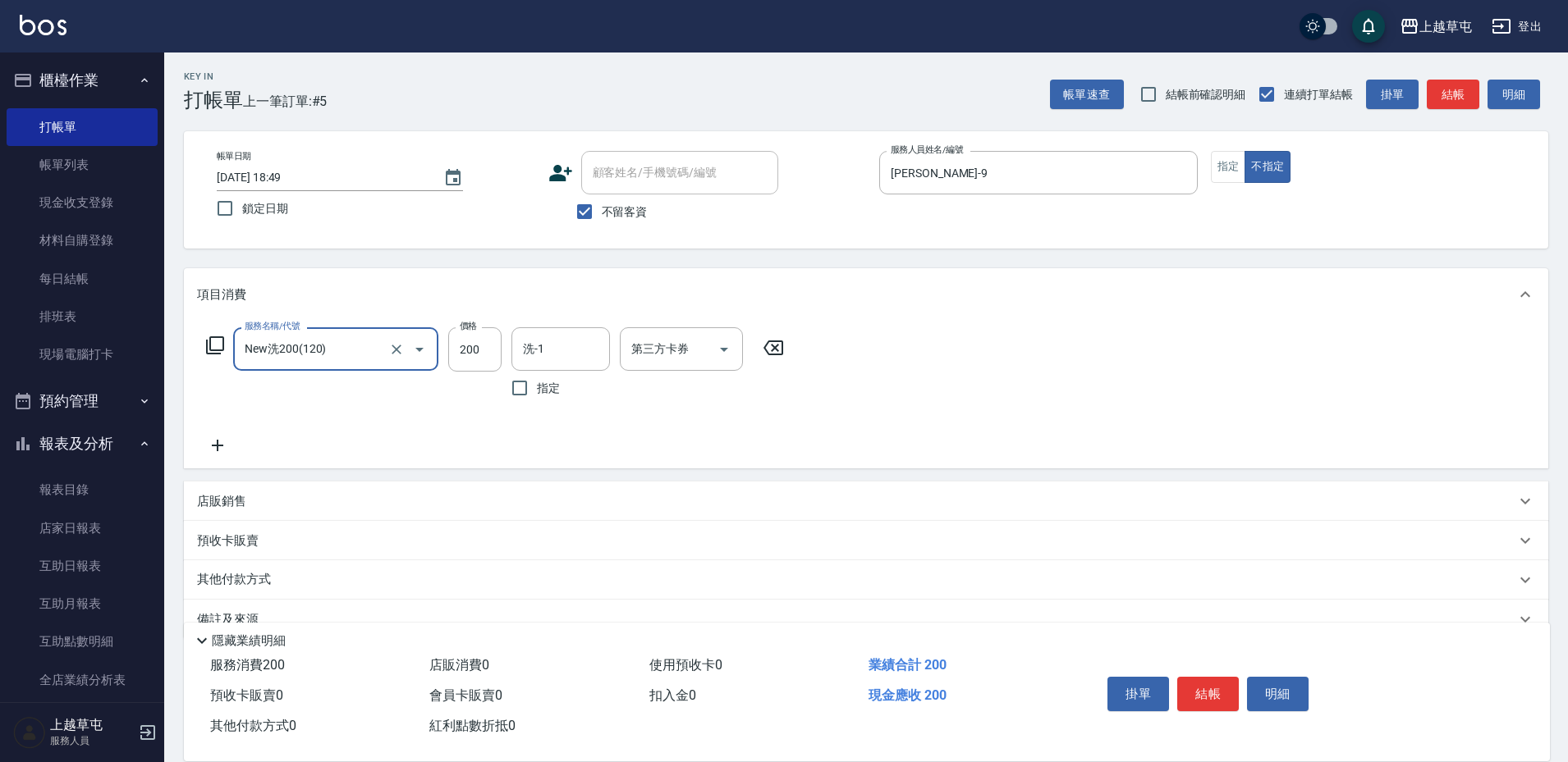
type input "New洗200(120)"
type input "[PERSON_NAME]-35"
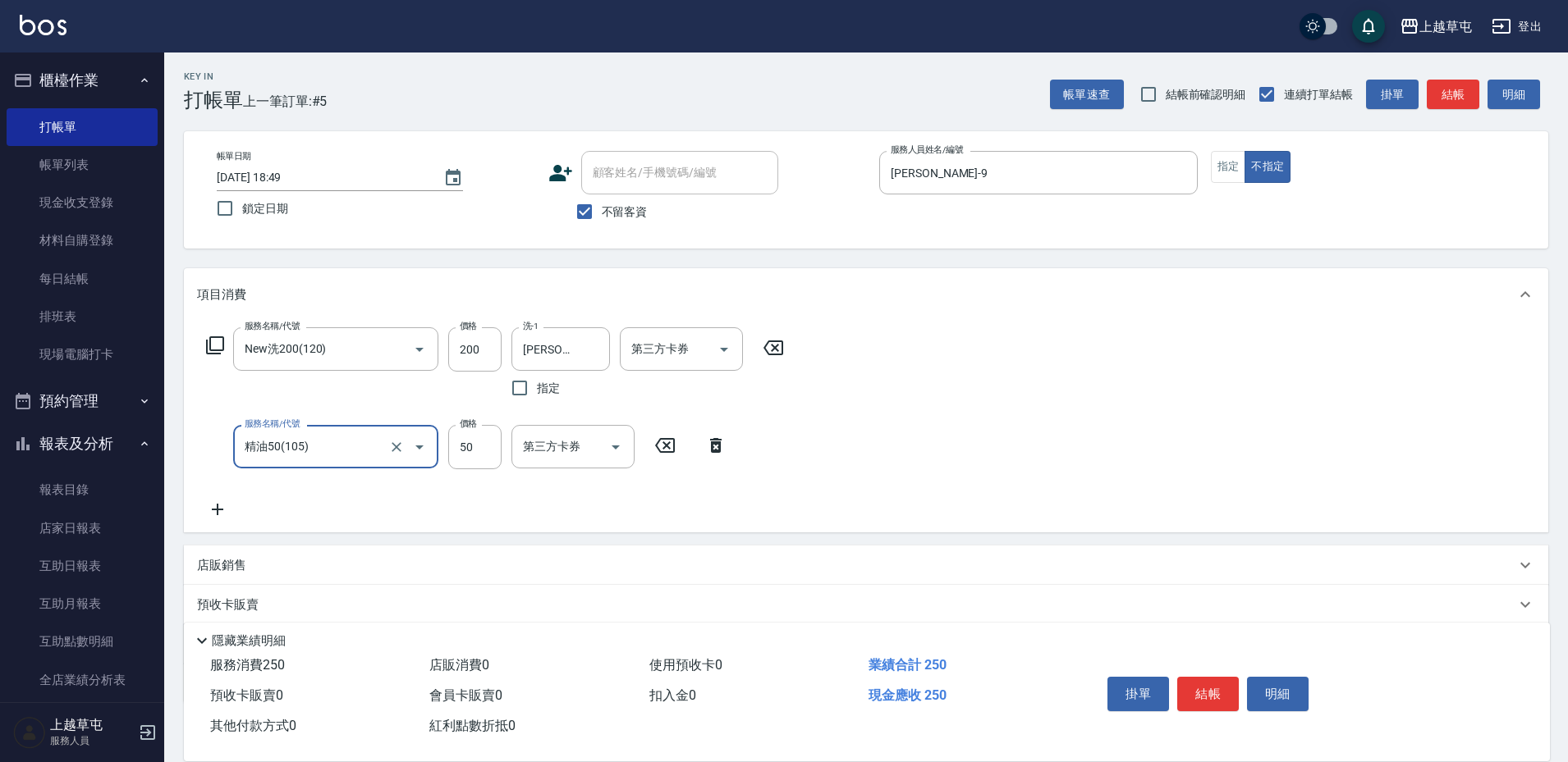
type input "精油50(105)"
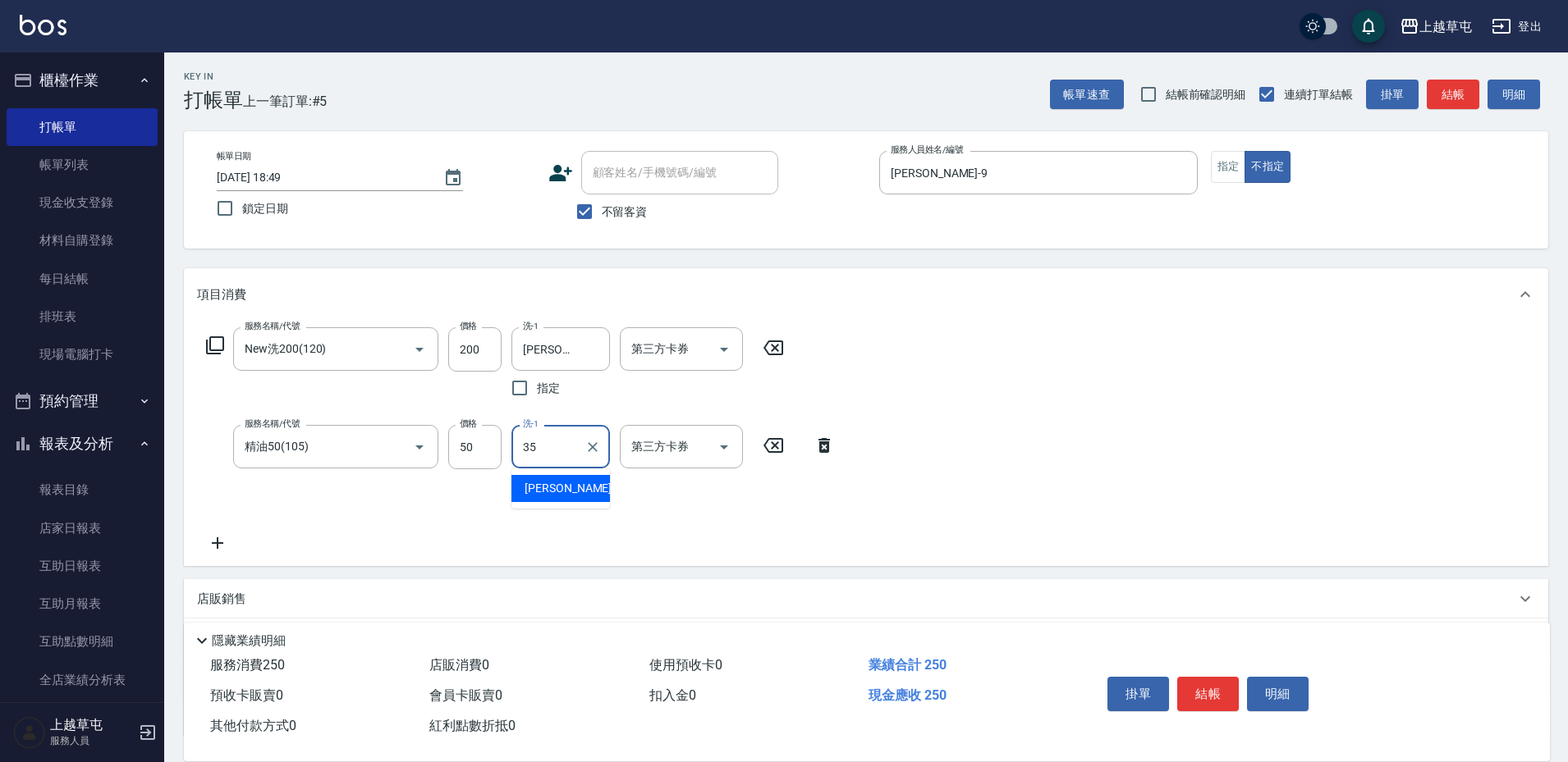
type input "[PERSON_NAME]-35"
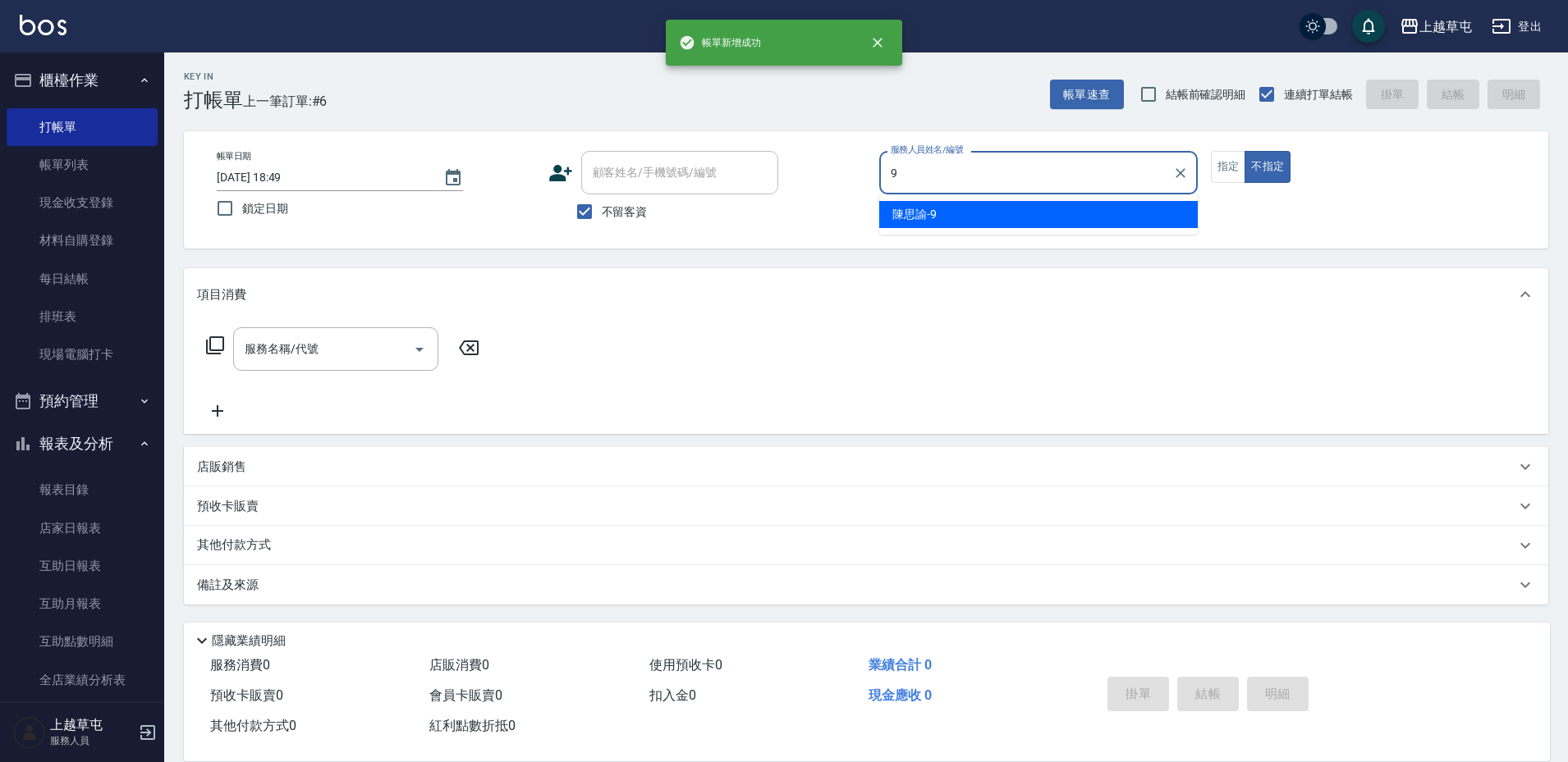
type input "[PERSON_NAME]-9"
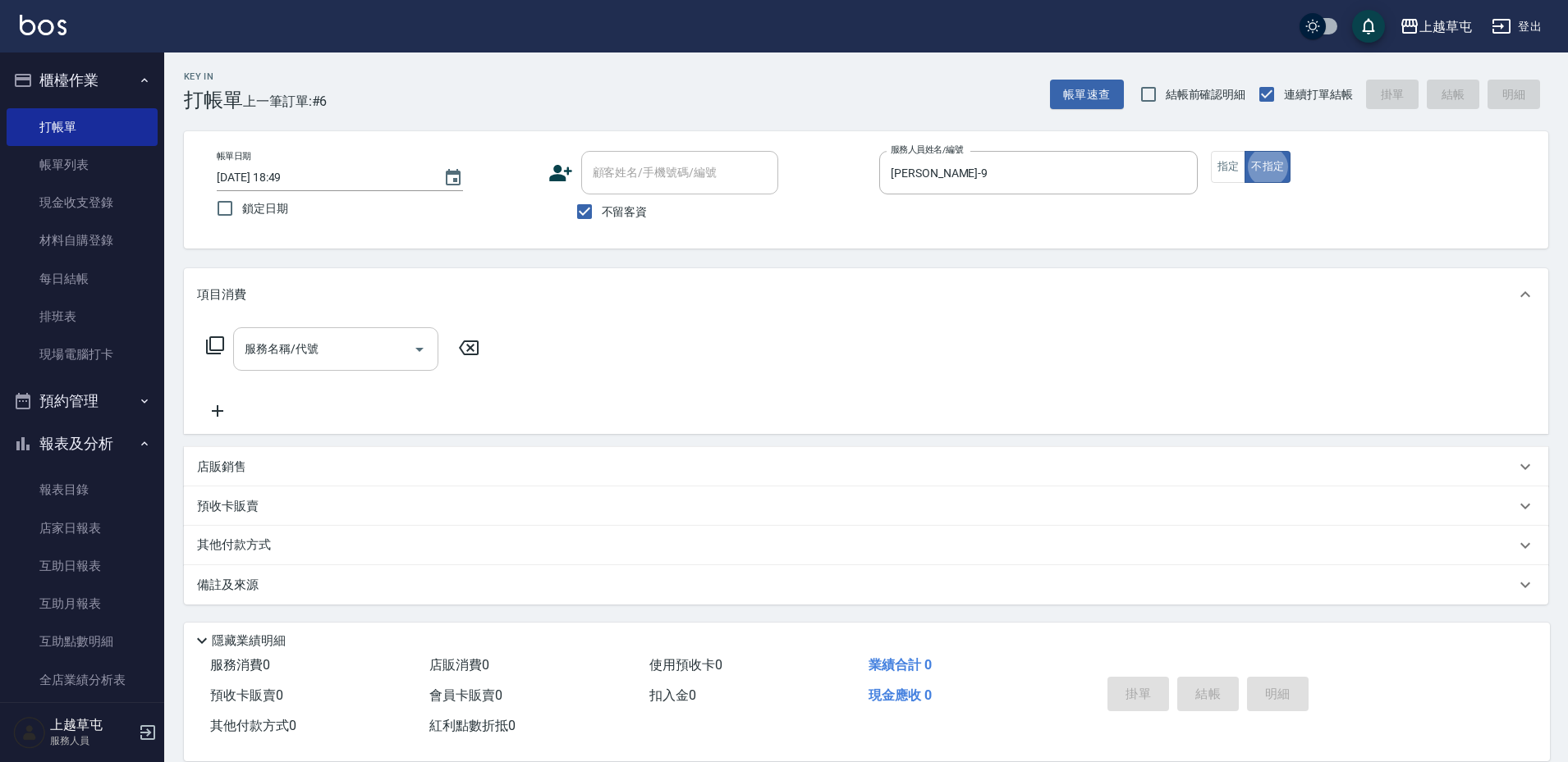
click at [303, 350] on input "服務名稱/代號" at bounding box center [323, 349] width 166 height 29
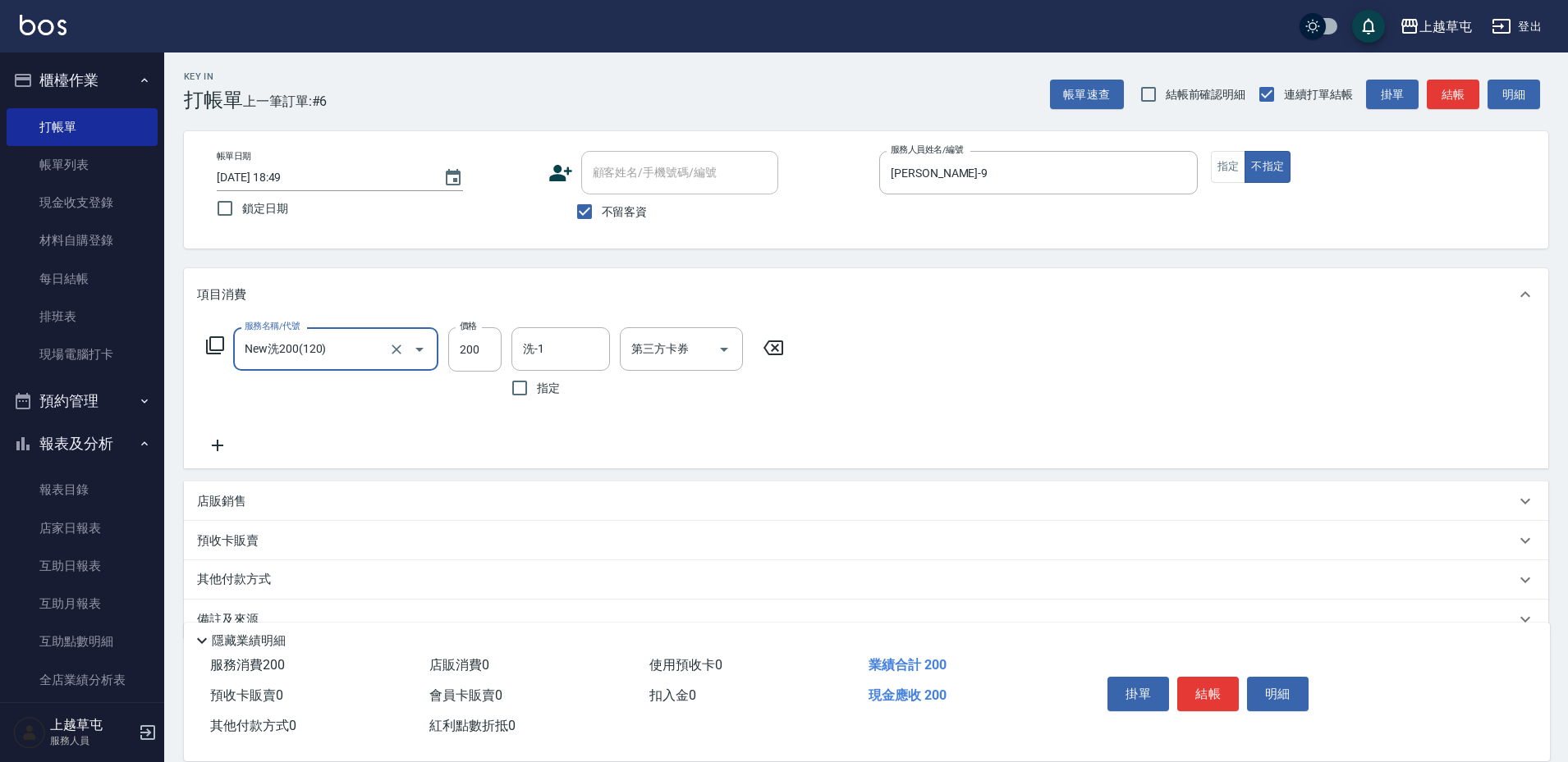
type input "New洗200(120)"
type input "[PERSON_NAME]-39"
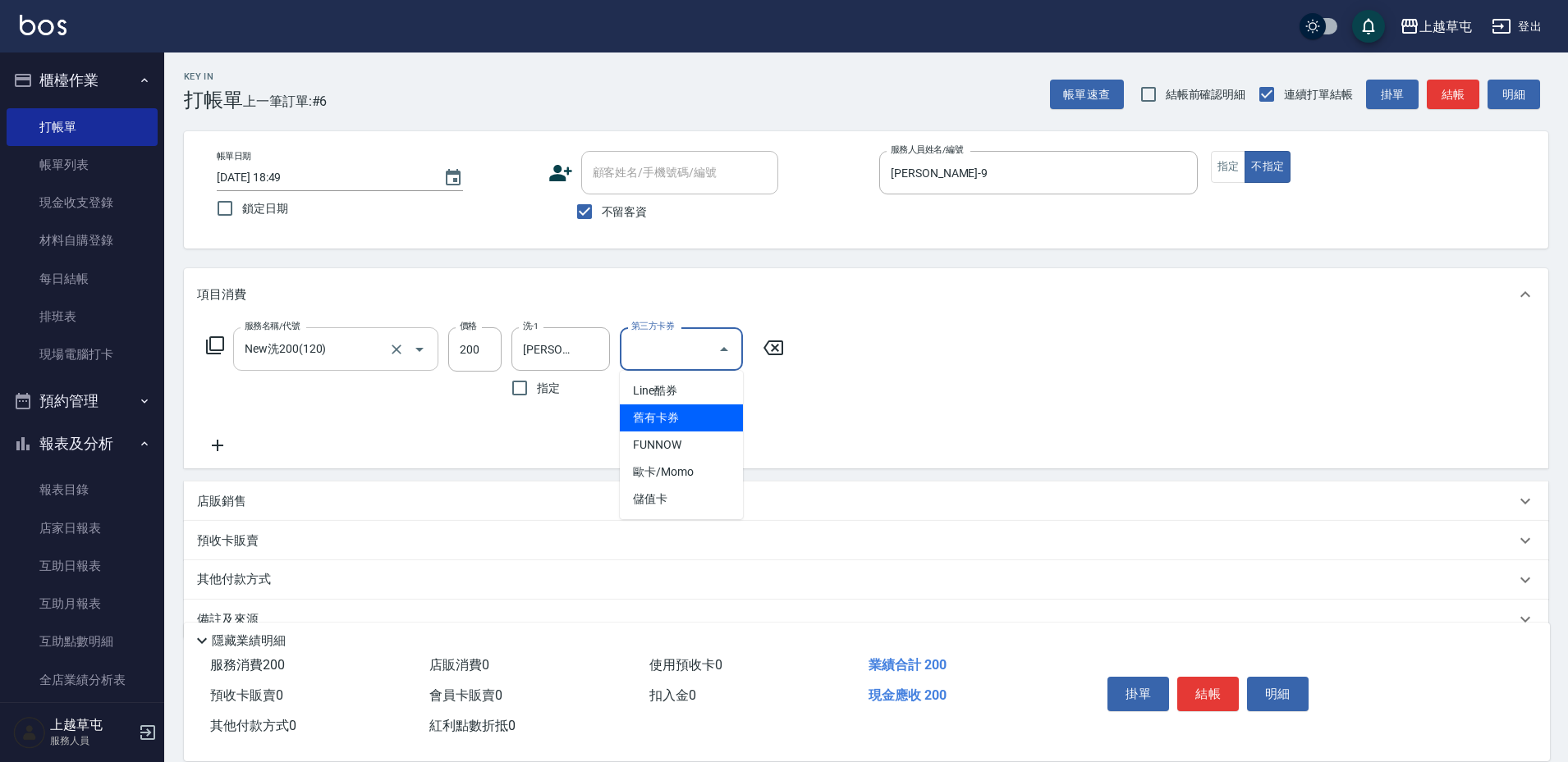
type input "舊有卡券"
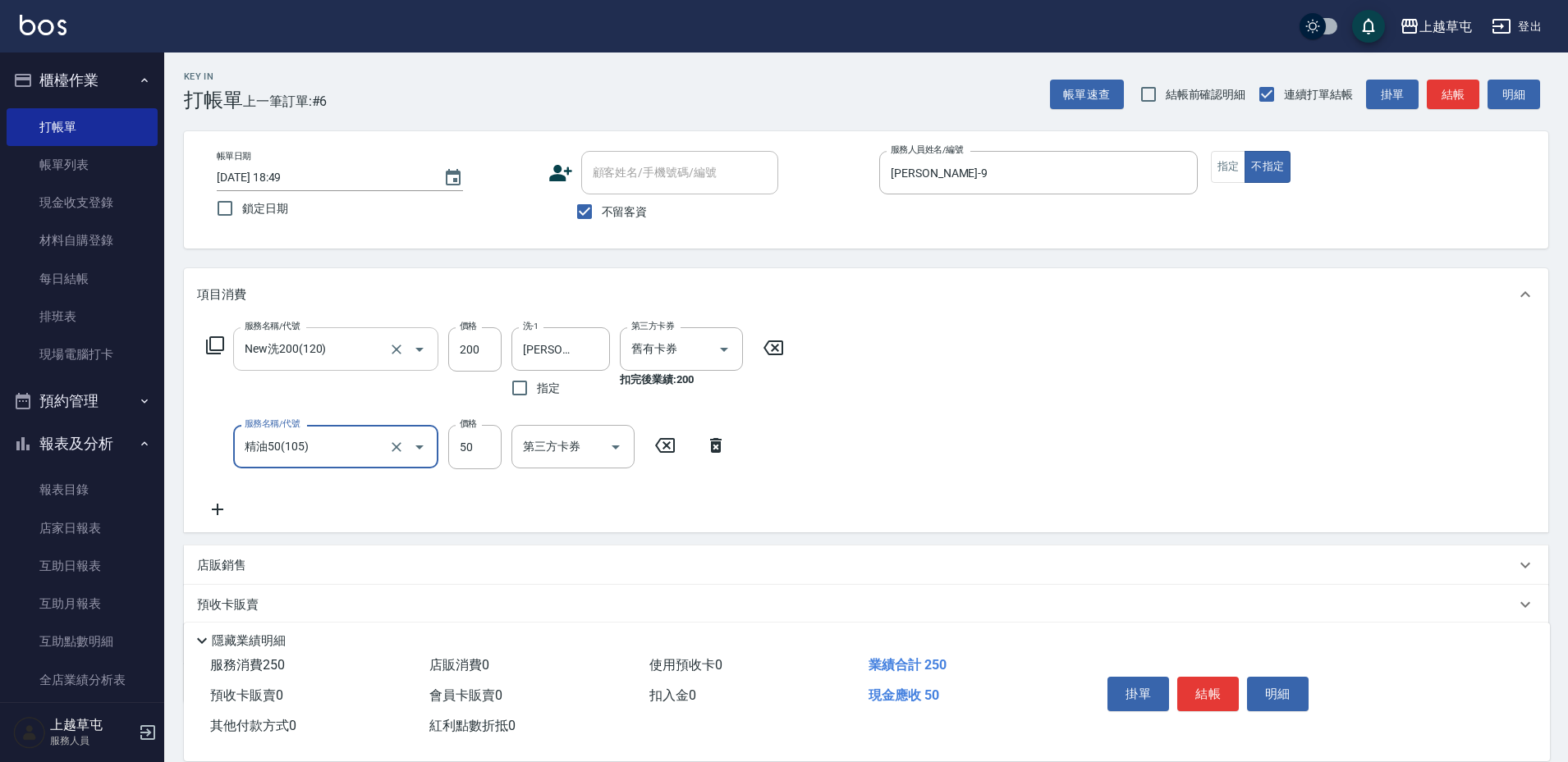
type input "精油50(105)"
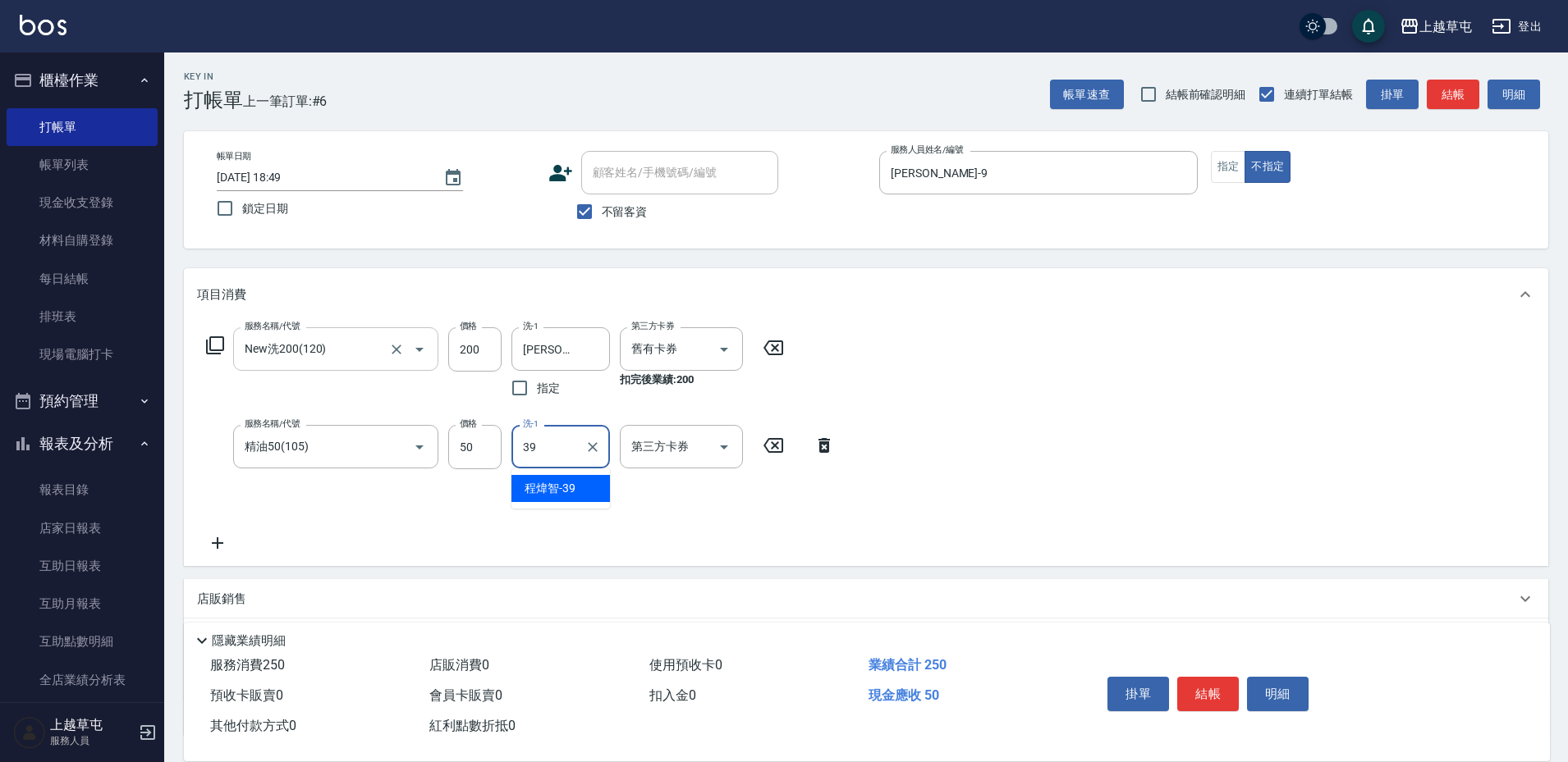
type input "[PERSON_NAME]-39"
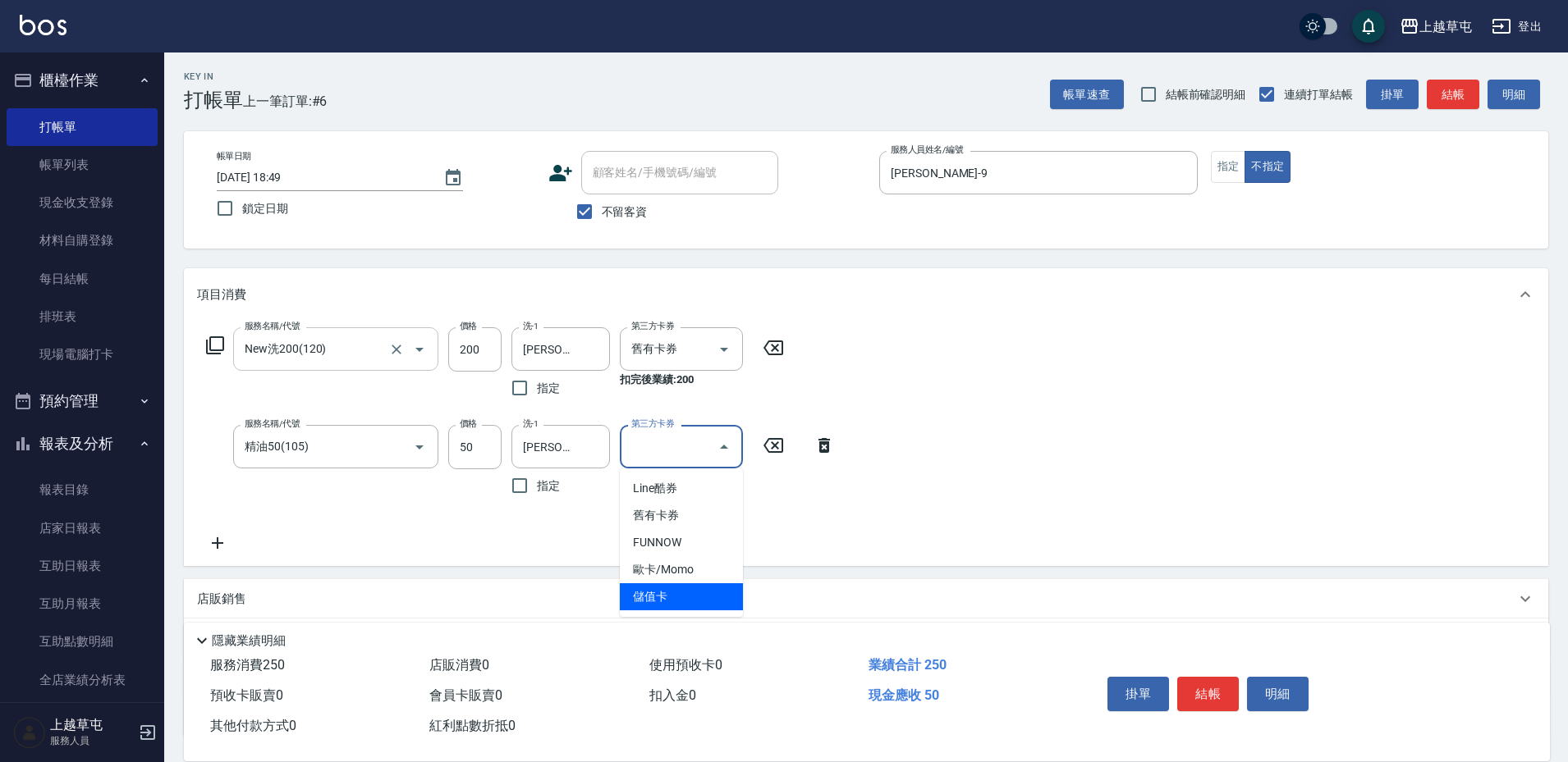
type input "儲值卡"
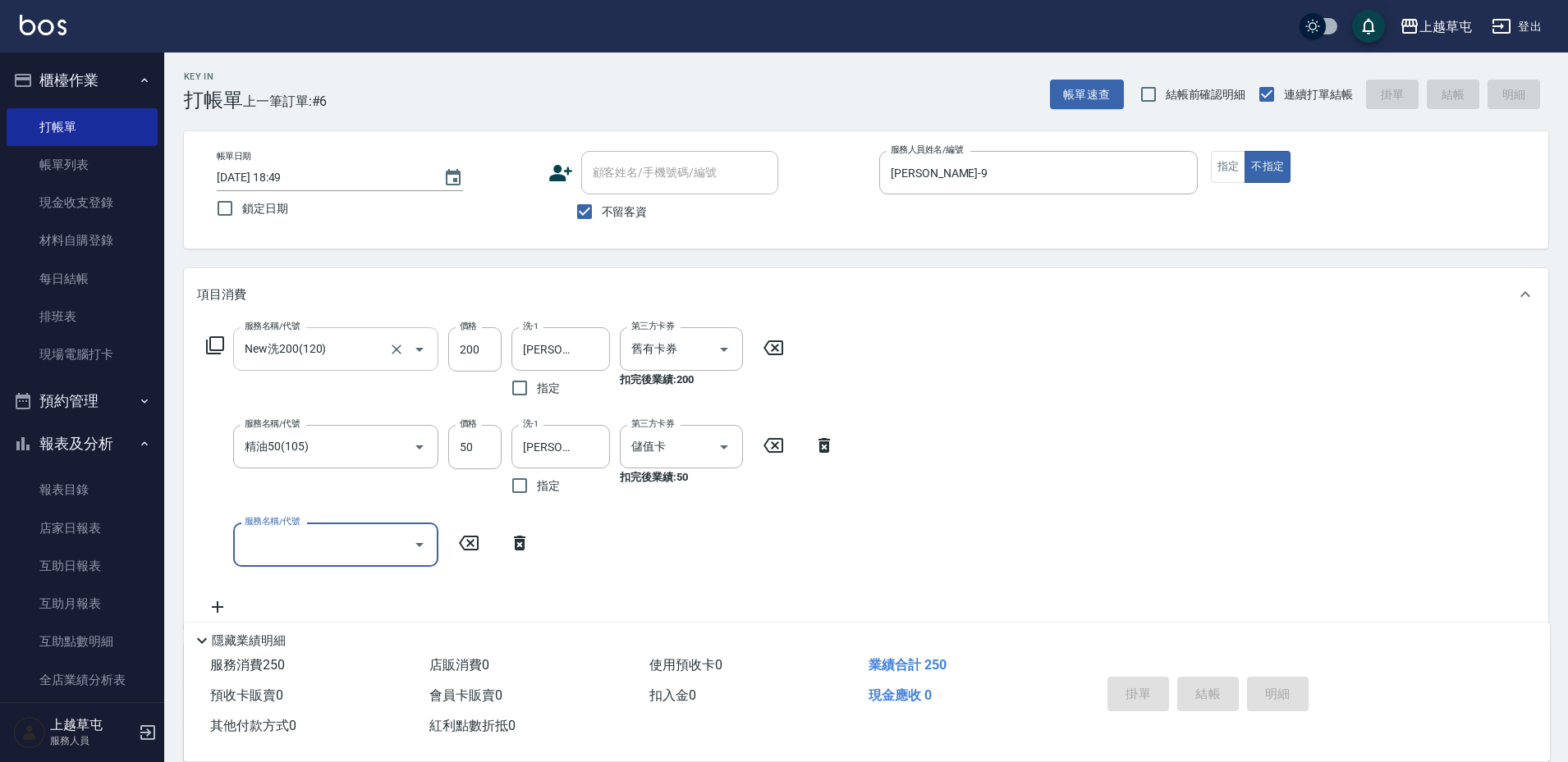
type input "[DATE] 18:50"
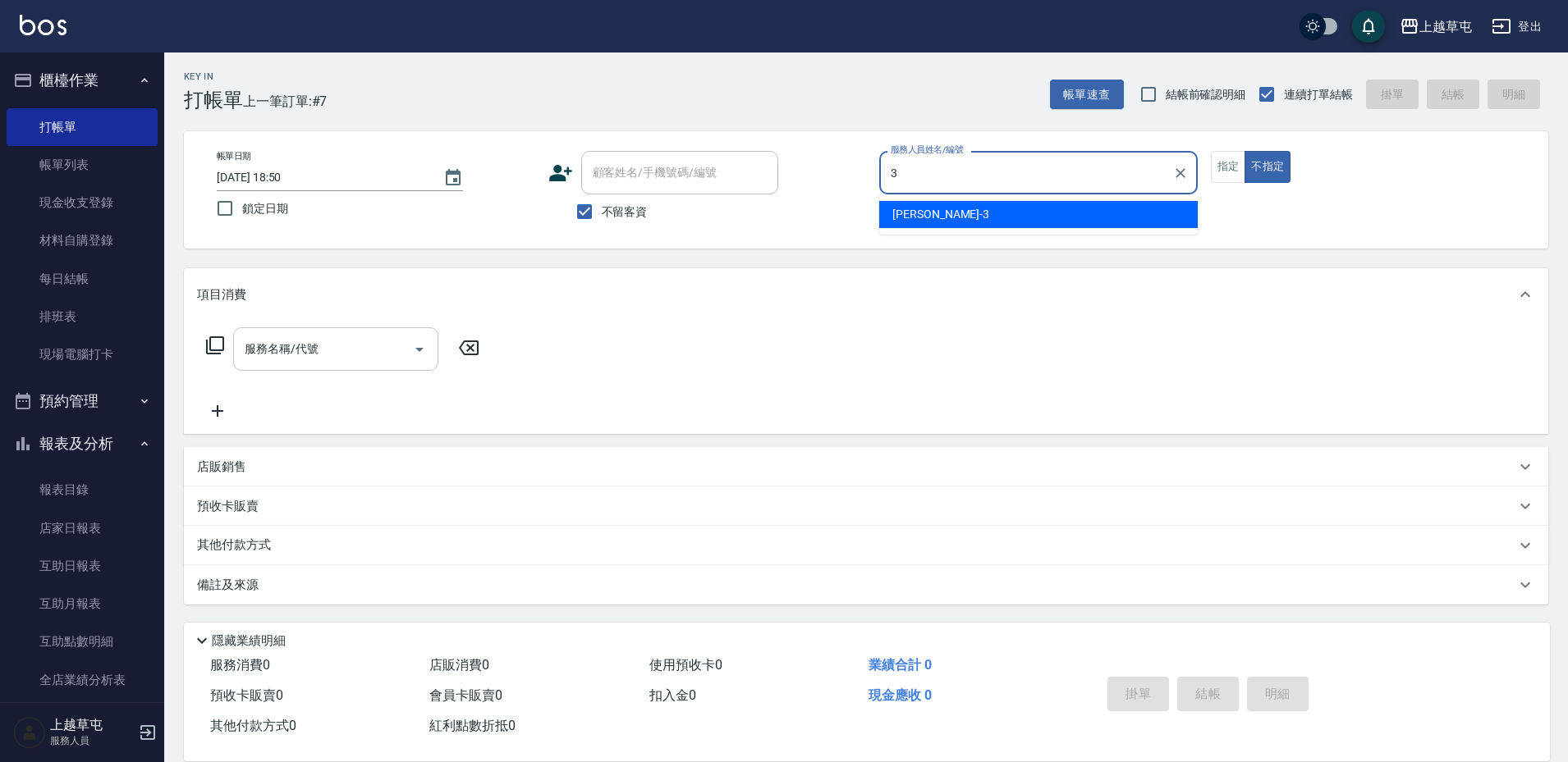
type input "[PERSON_NAME]3"
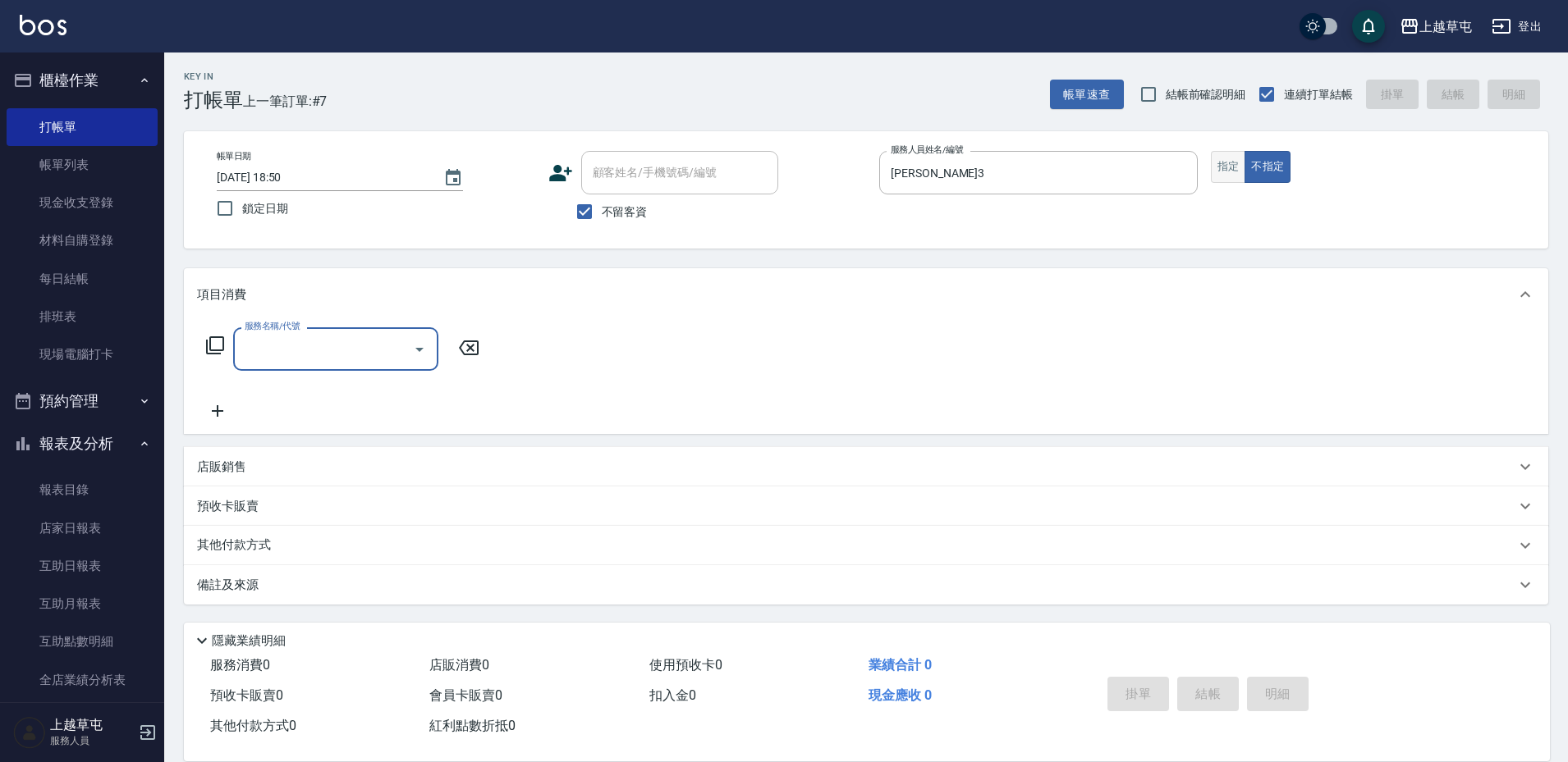
click at [1225, 157] on button "指定" at bounding box center [1229, 167] width 35 height 32
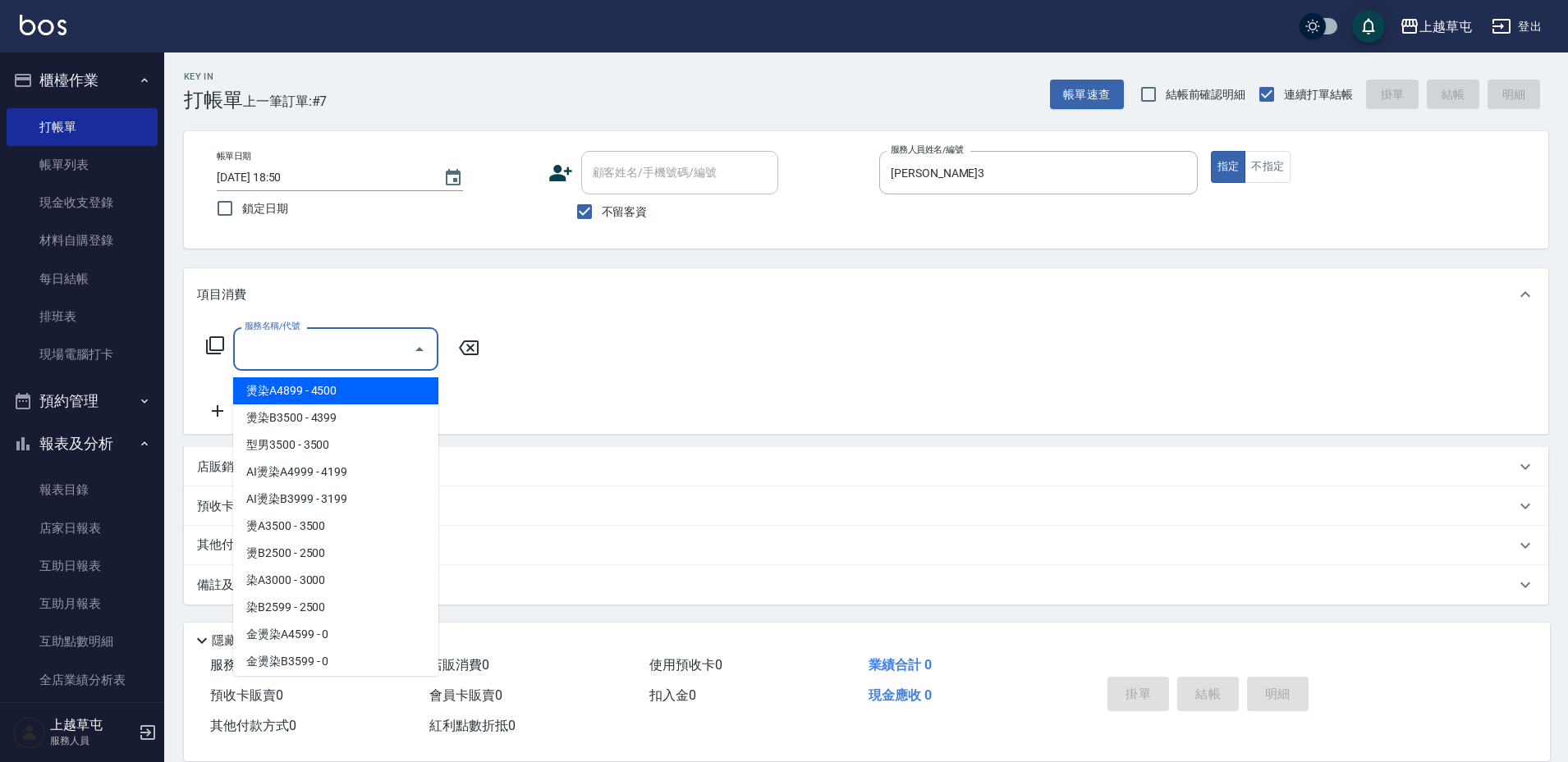
click at [260, 343] on input "服務名稱/代號" at bounding box center [323, 349] width 166 height 29
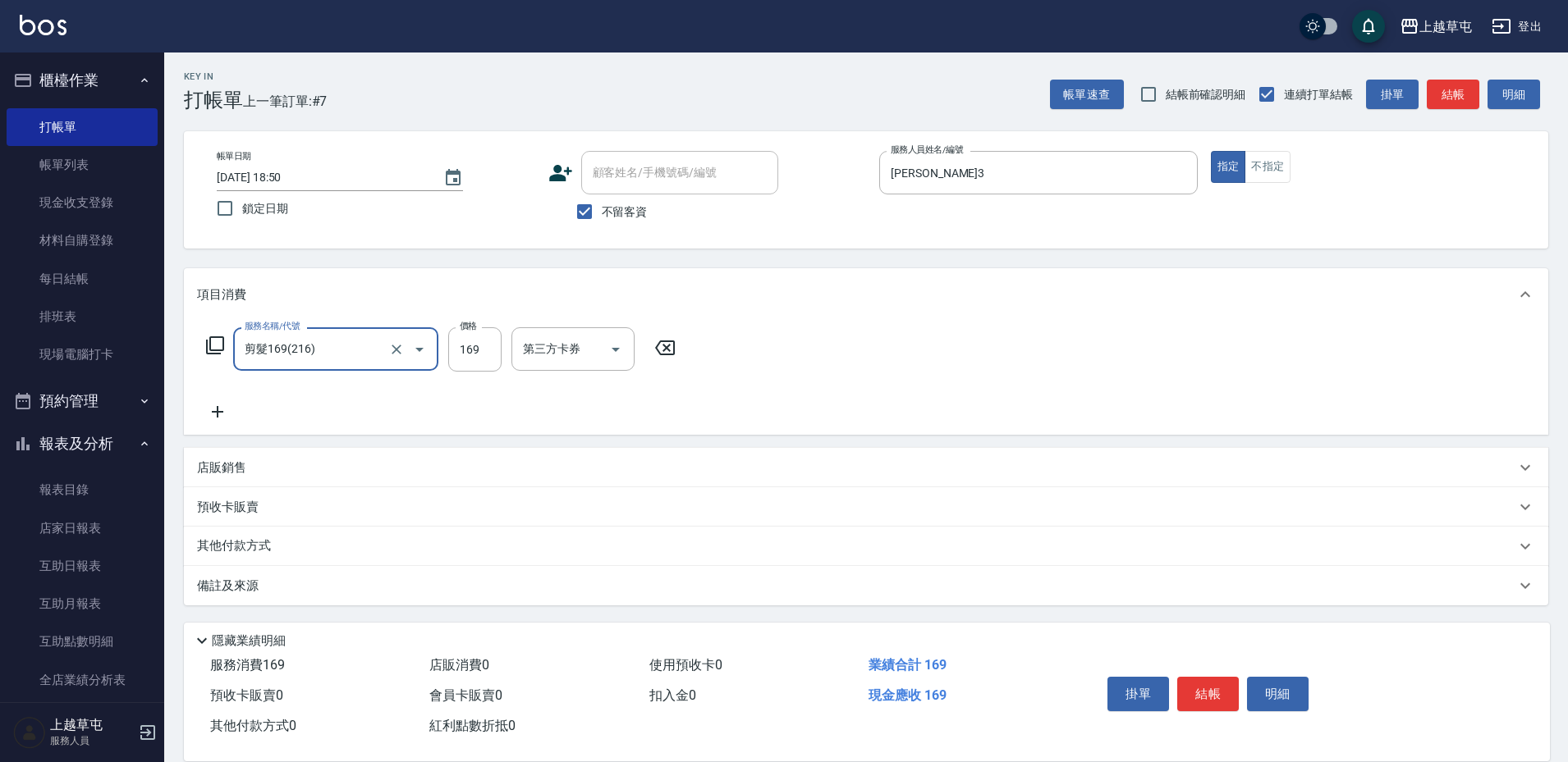
type input "剪髮169(216)"
type input "250"
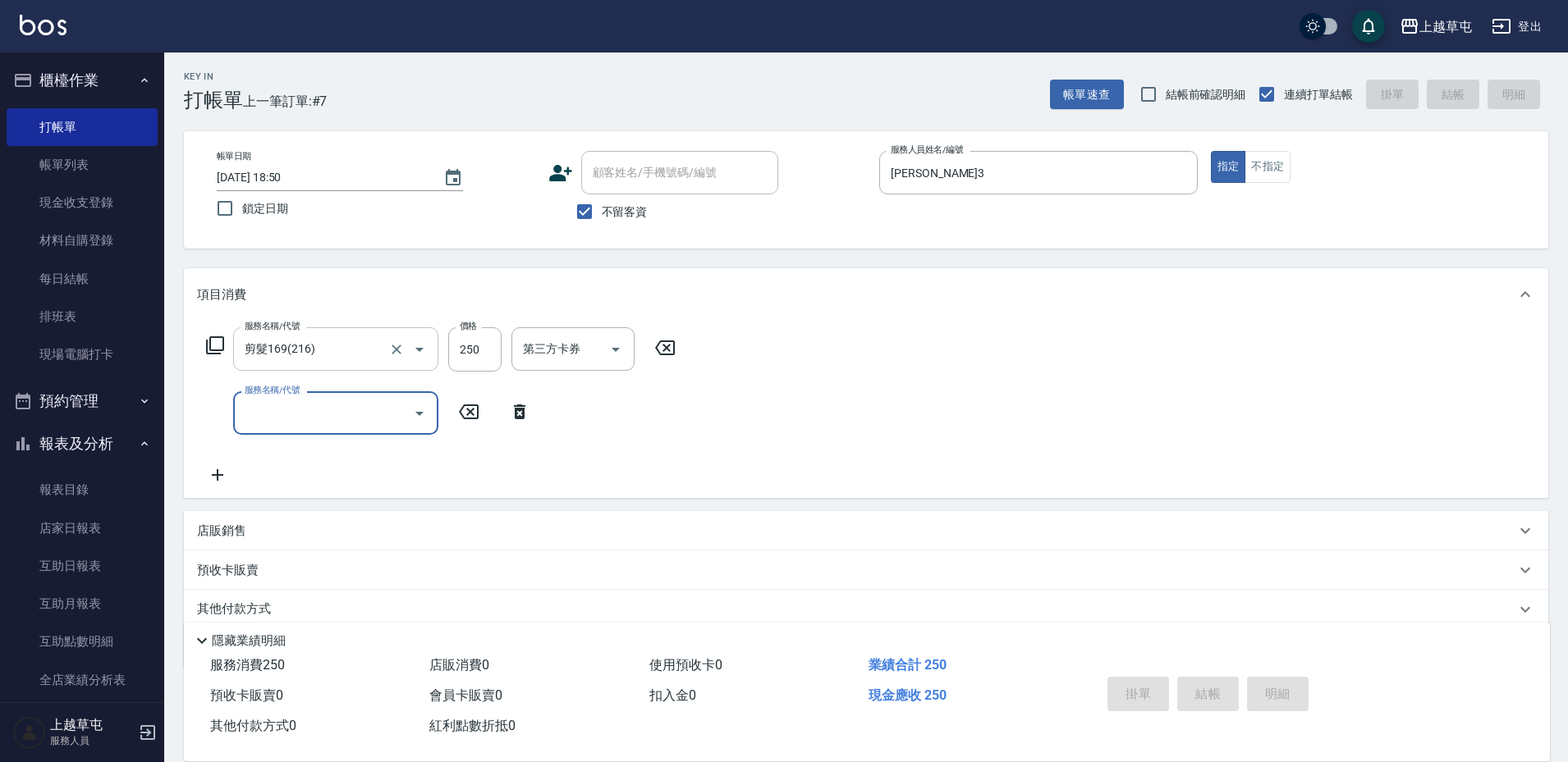
type input "[DATE] 18:51"
